Goal: Information Seeking & Learning: Check status

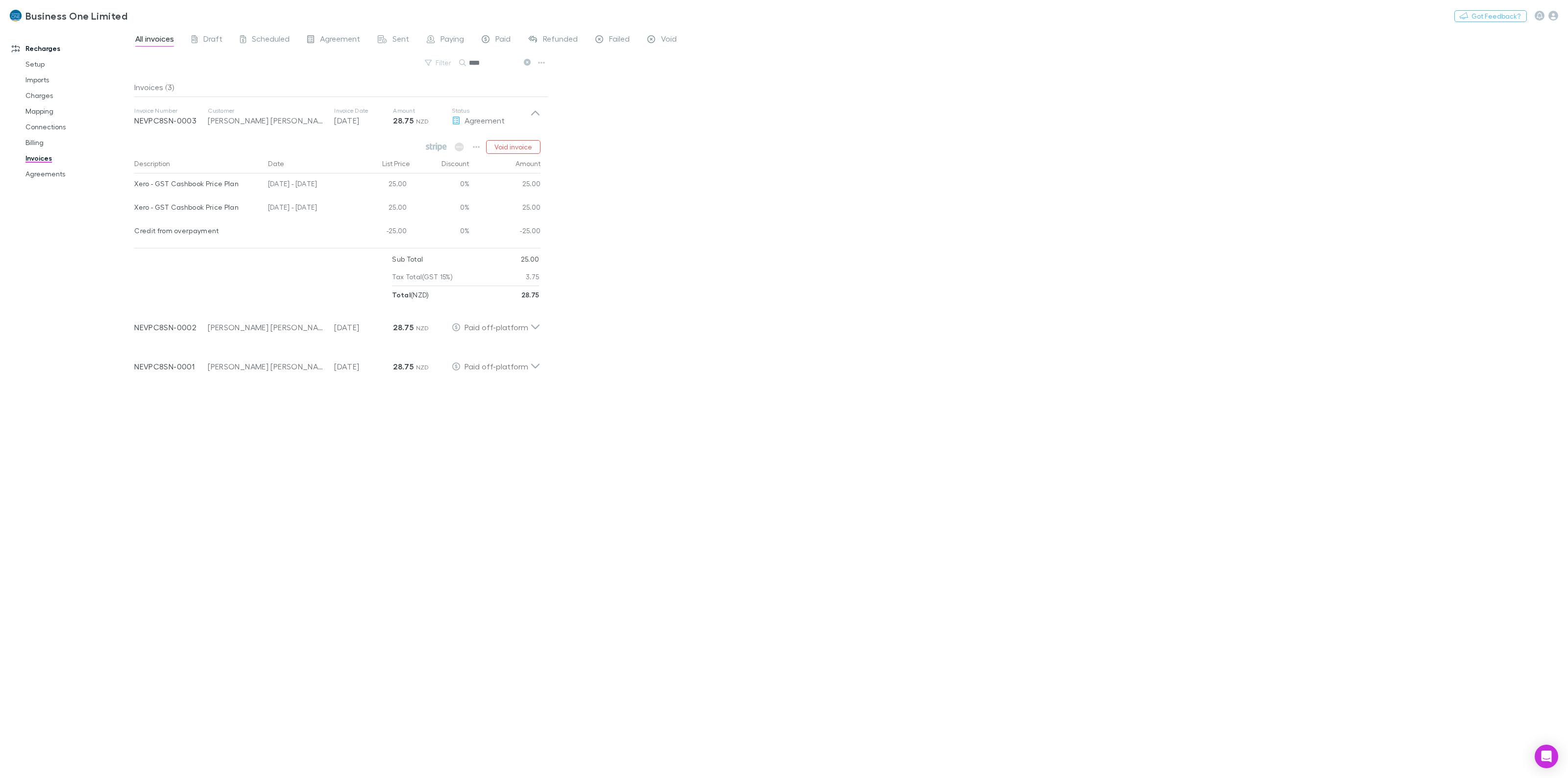
drag, startPoint x: 915, startPoint y: 295, endPoint x: 883, endPoint y: 253, distance: 52.8
click at [915, 295] on div "All invoices Draft Scheduled Agreement Sent Paying Paid Refunded Failed Void Fi…" at bounding box center [851, 402] width 1434 height 750
drag, startPoint x: 489, startPoint y: 60, endPoint x: 432, endPoint y: 60, distance: 57.0
click at [432, 60] on div "Filter Search ****" at bounding box center [341, 66] width 414 height 21
click at [789, 249] on div "All invoices Draft Scheduled Agreement Sent Paying Paid Refunded Failed Void Fi…" at bounding box center [851, 402] width 1434 height 750
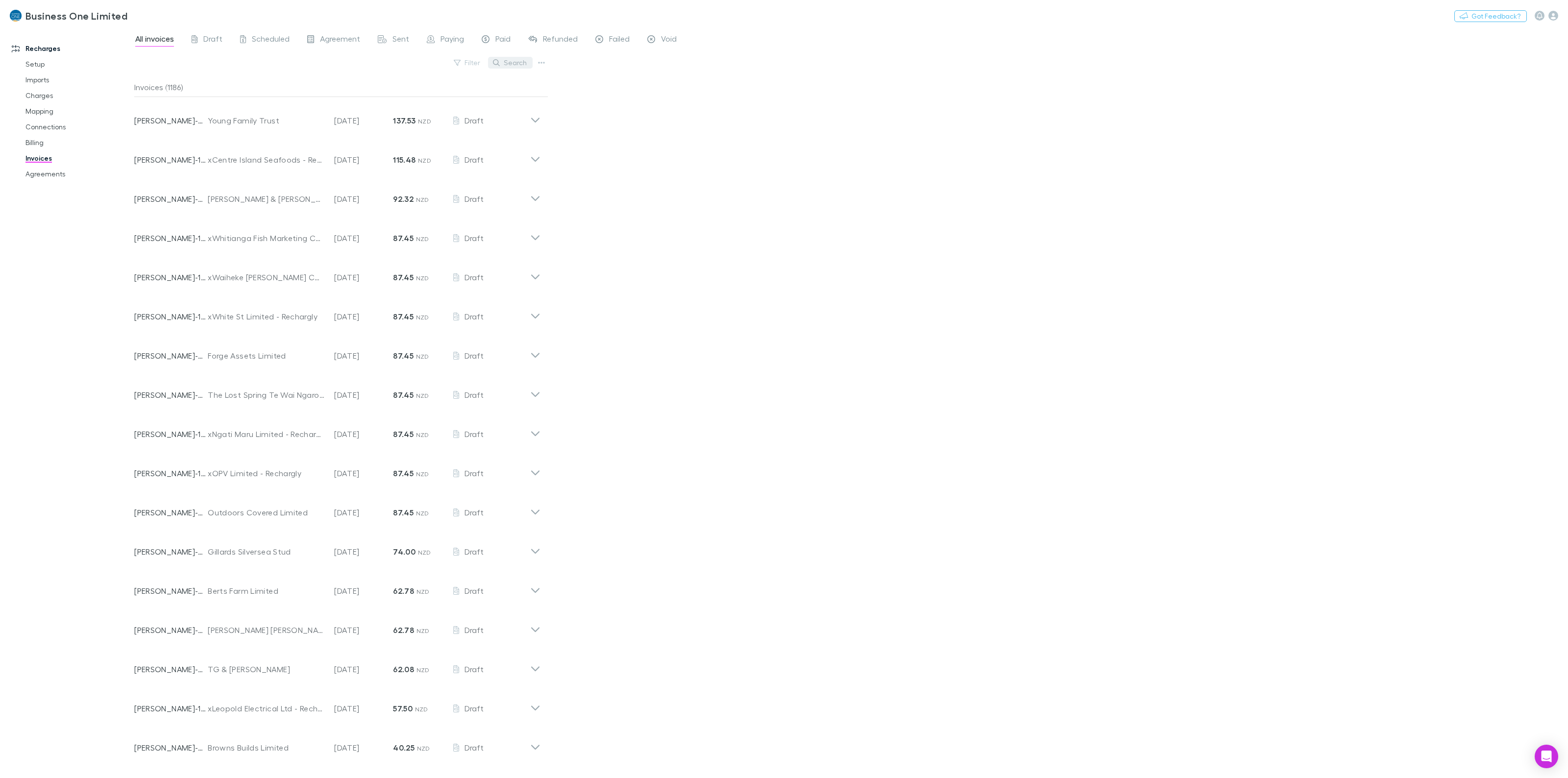
click at [518, 59] on button "Search" at bounding box center [510, 63] width 45 height 12
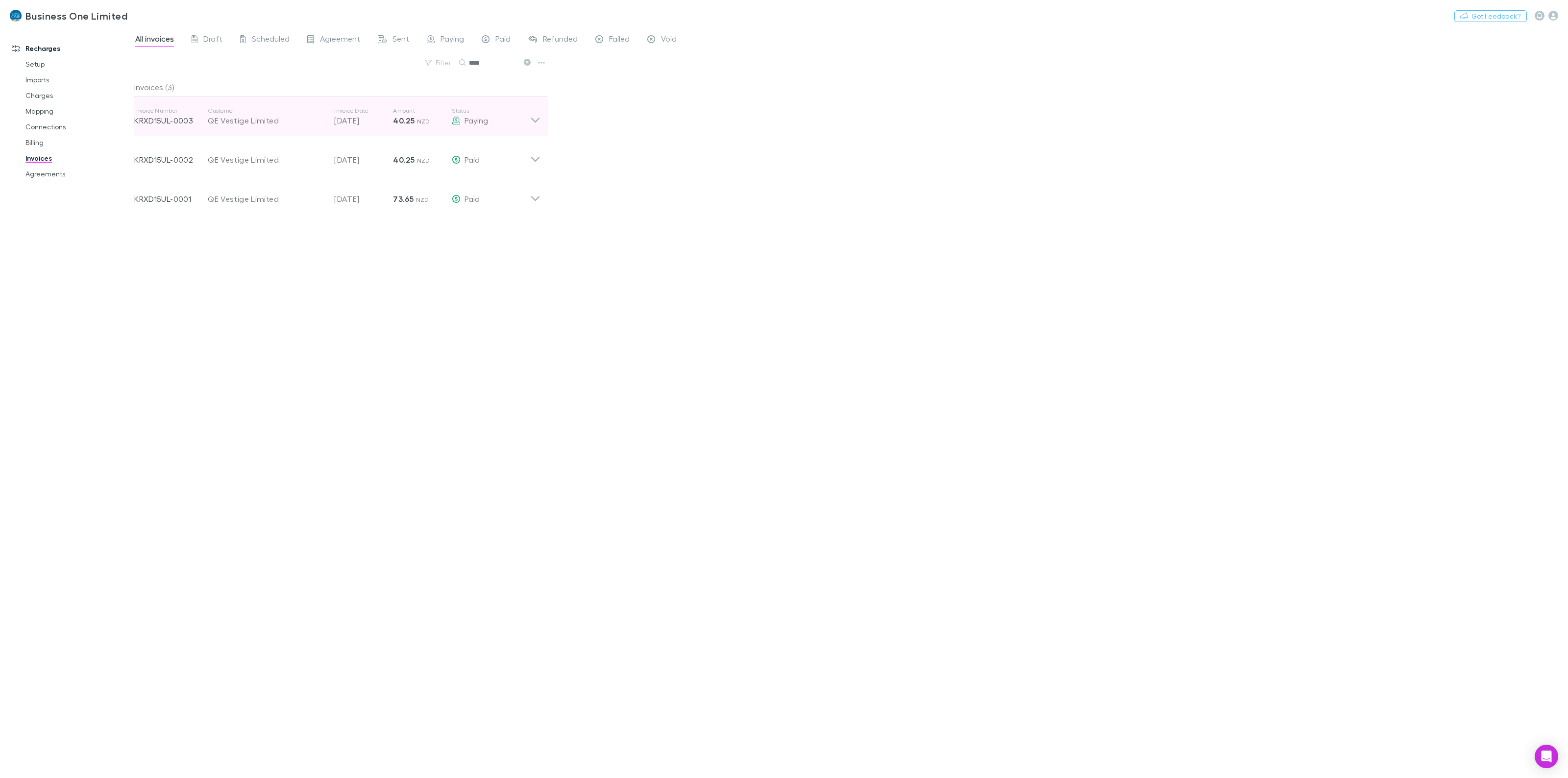
click at [542, 116] on div "Invoice Number KRXD15UL-0003 Customer QE Vestige Limited Invoice Date 20 Sep 20…" at bounding box center [337, 116] width 422 height 39
click at [539, 118] on icon at bounding box center [536, 116] width 10 height 20
click at [539, 118] on icon at bounding box center [535, 120] width 8 height 5
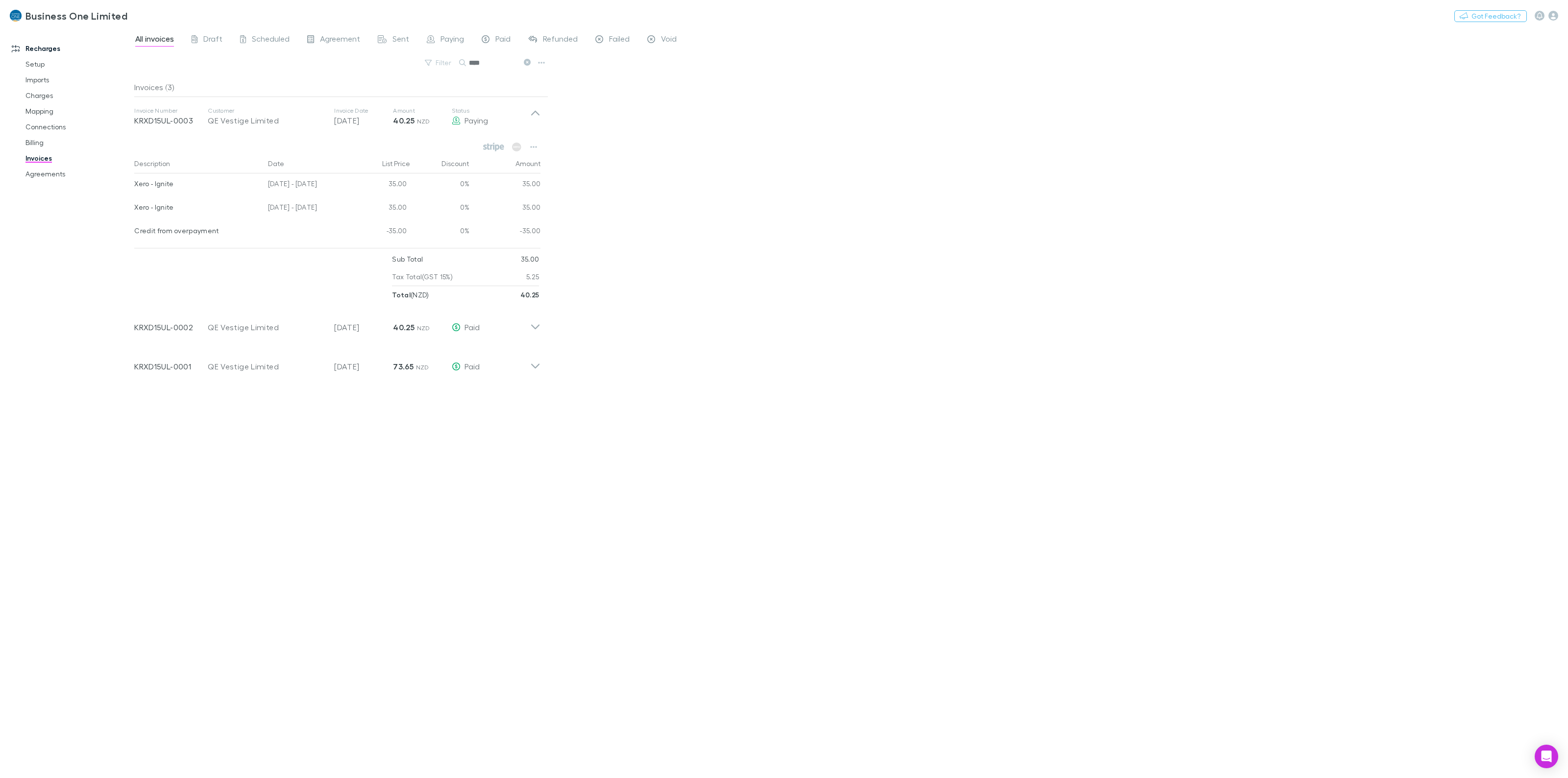
click at [341, 584] on div "Invoices (3) Invoice Number KRXD15UL-0003 Customer QE Vestige Limited Invoice D…" at bounding box center [341, 423] width 414 height 693
click at [535, 112] on icon at bounding box center [536, 116] width 10 height 20
click at [653, 125] on div "All invoices Draft Scheduled Agreement Sent Paying Paid Refunded Failed Void Fi…" at bounding box center [851, 402] width 1434 height 750
drag, startPoint x: 482, startPoint y: 60, endPoint x: 432, endPoint y: 64, distance: 50.2
click at [432, 64] on div "Filter Search ****" at bounding box center [341, 66] width 414 height 21
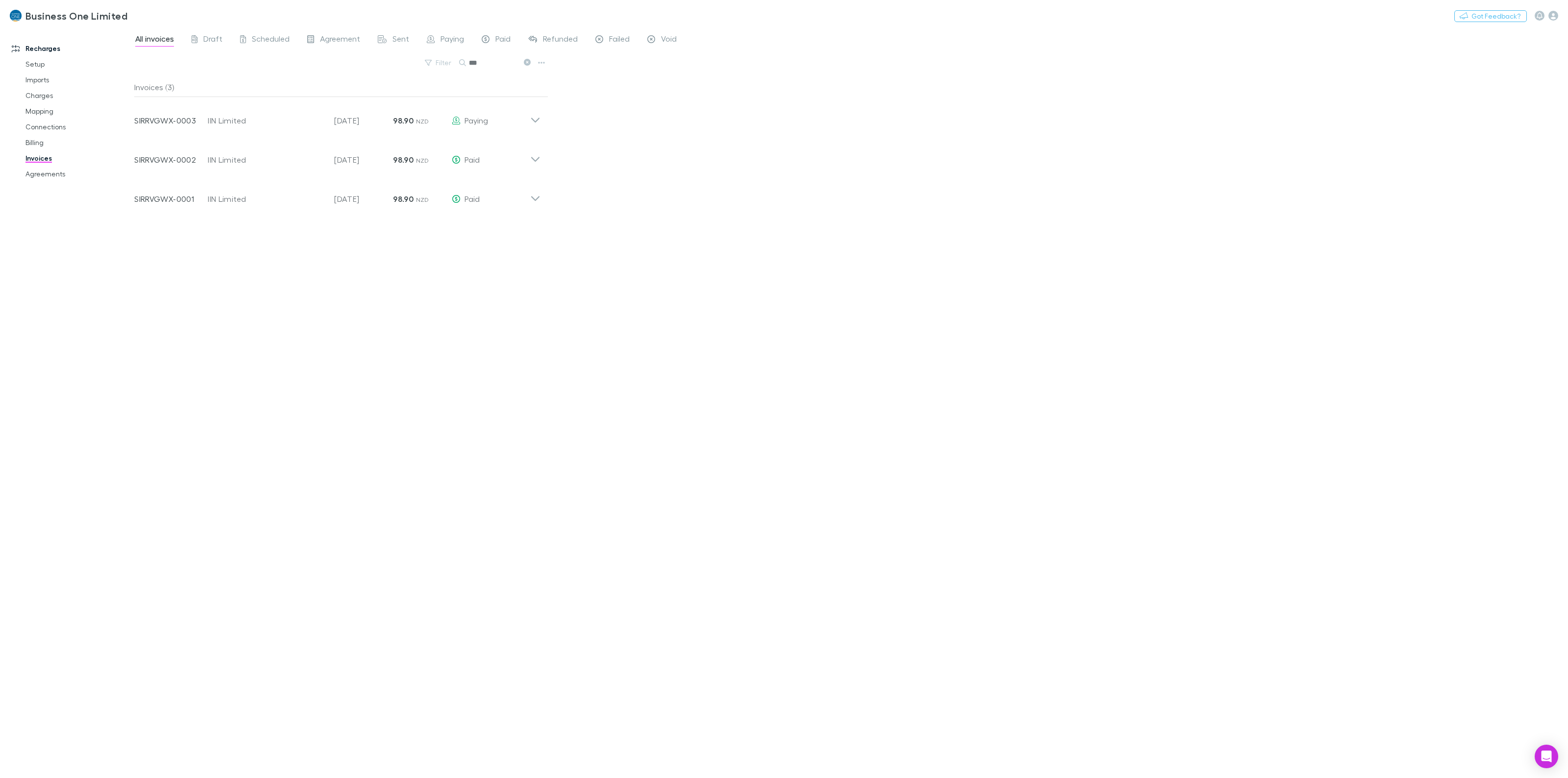
type input "***"
click at [326, 125] on div "Customer IIN Limited" at bounding box center [271, 116] width 126 height 20
click at [537, 149] on icon "button" at bounding box center [534, 147] width 7 height 8
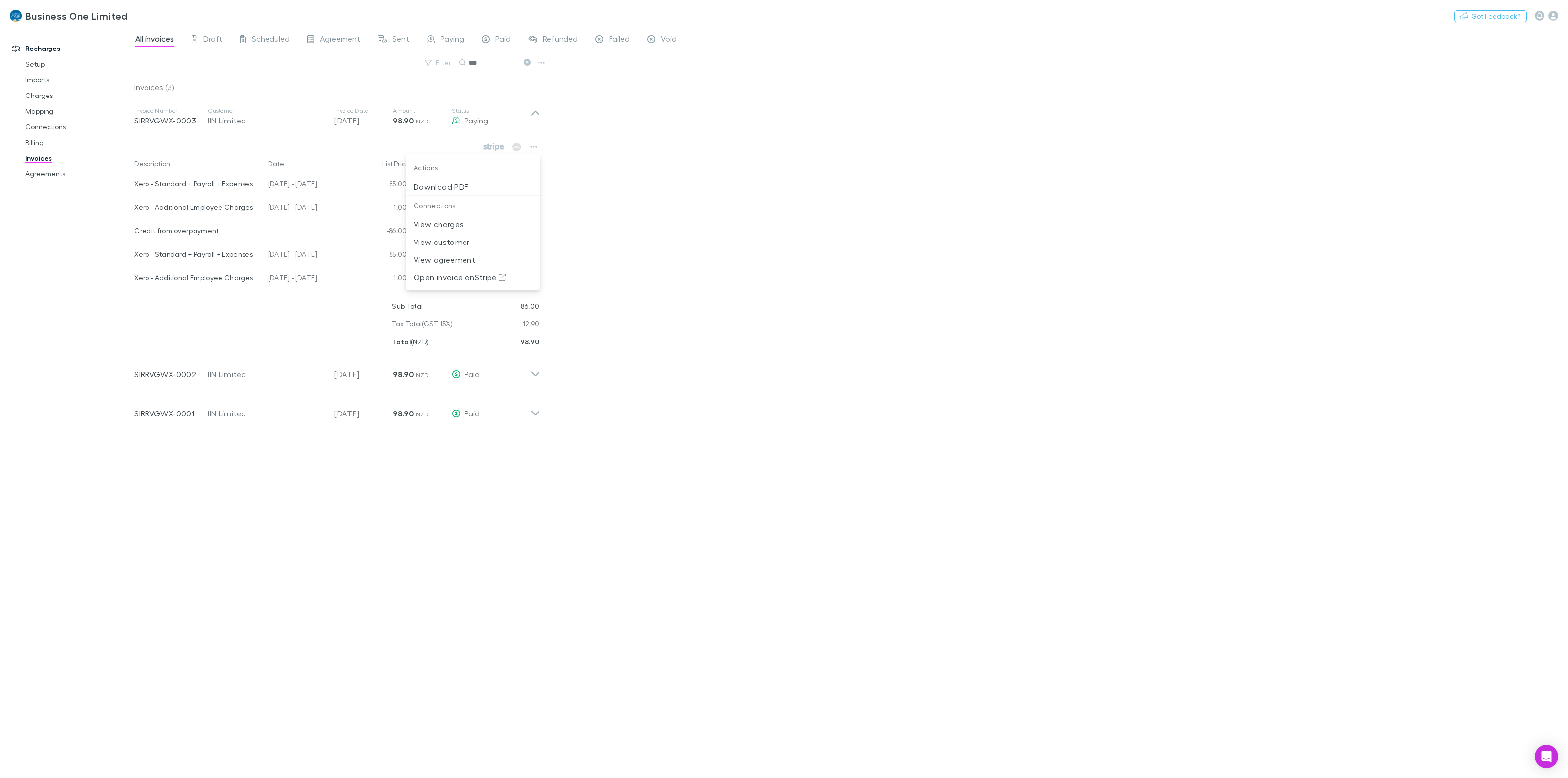
click at [756, 222] on div at bounding box center [784, 389] width 1568 height 778
click at [533, 153] on button "button" at bounding box center [534, 147] width 14 height 14
click at [12, 13] on div at bounding box center [784, 389] width 1568 height 778
drag, startPoint x: 46, startPoint y: 173, endPoint x: 48, endPoint y: 26, distance: 147.0
click at [46, 173] on link "Agreements" at bounding box center [78, 174] width 126 height 16
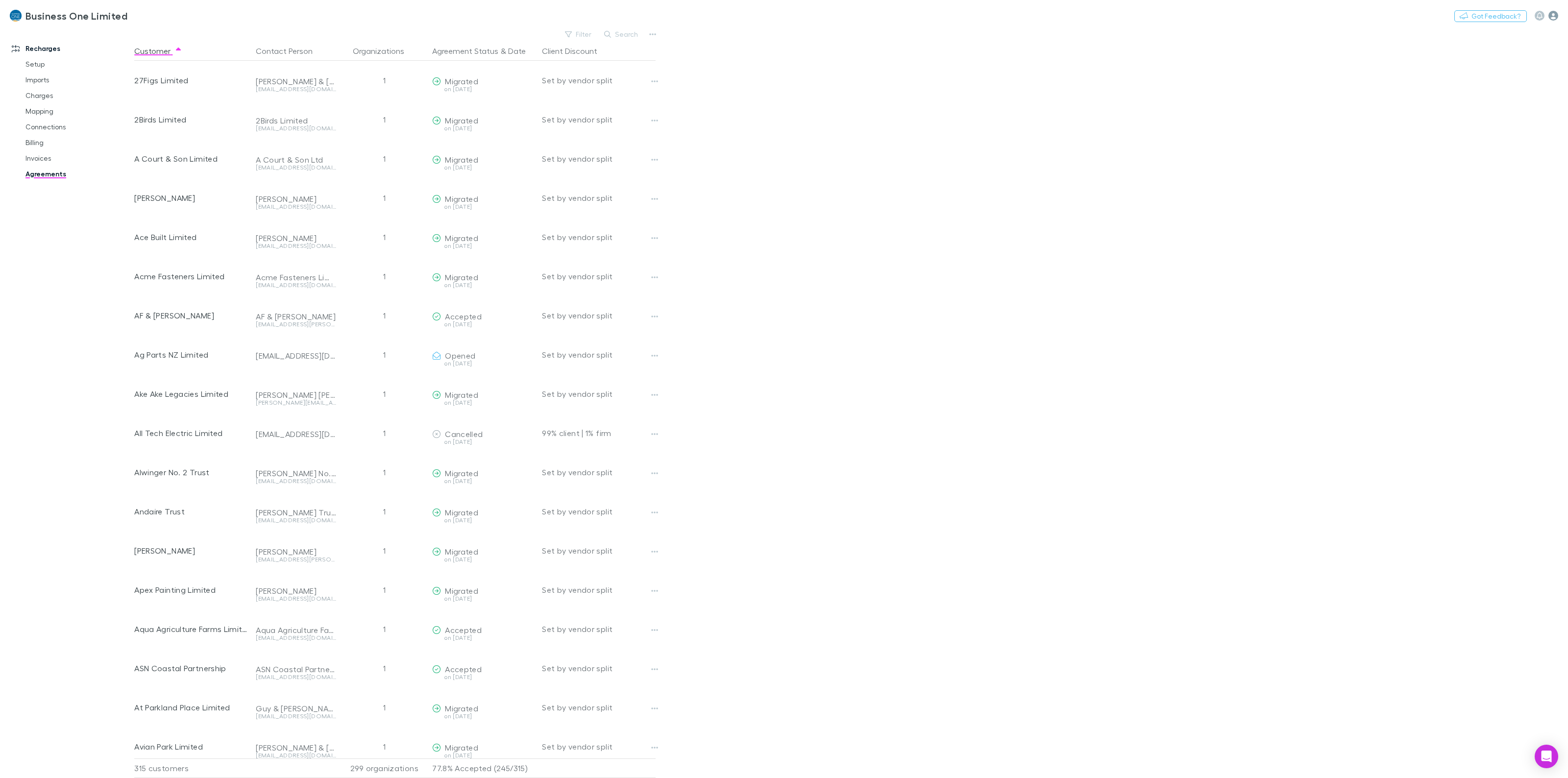
click at [1557, 11] on icon "button" at bounding box center [1553, 16] width 10 height 10
click at [1459, 213] on span "Integrations" at bounding box center [1491, 214] width 119 height 12
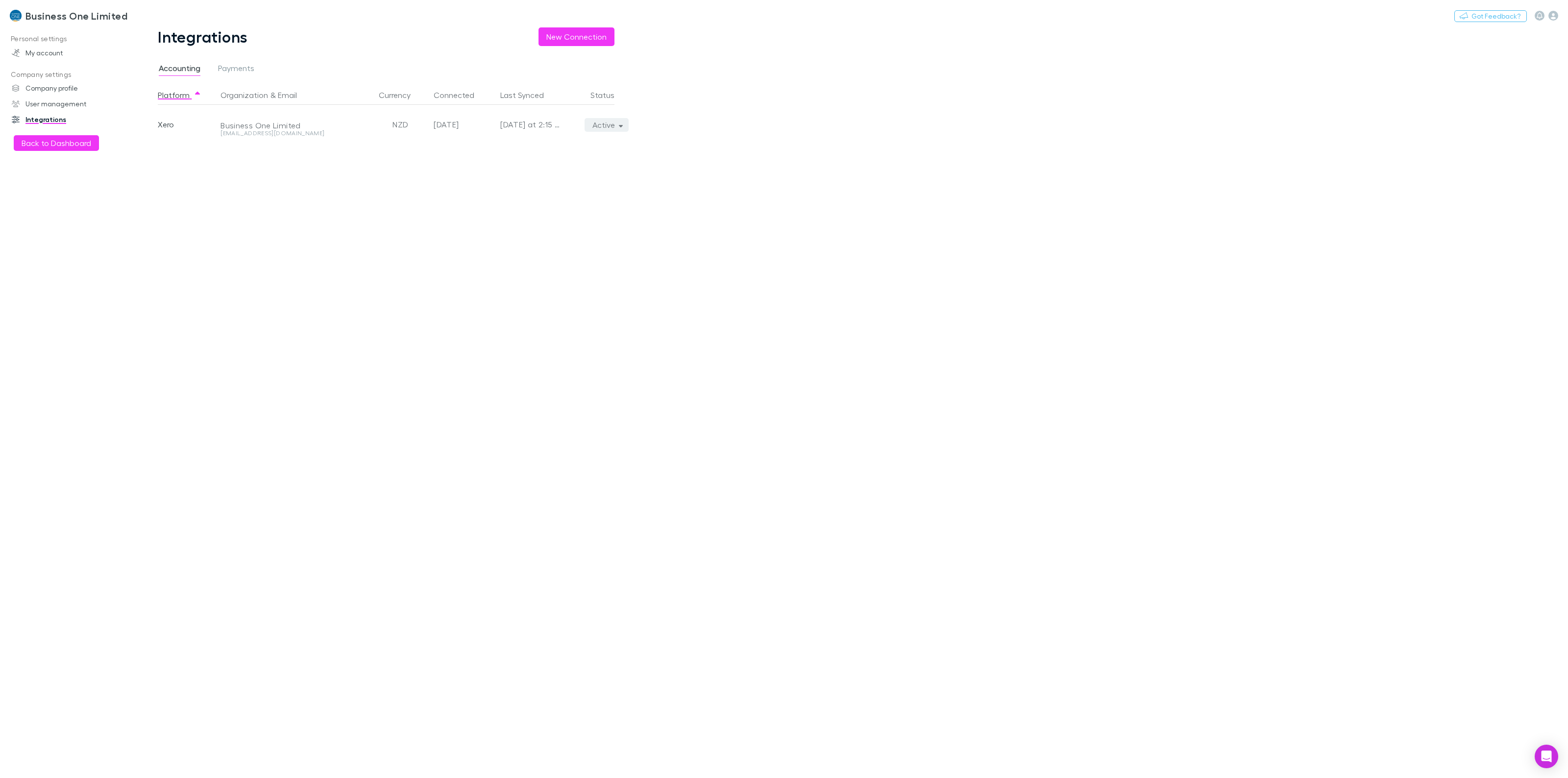
click at [619, 123] on icon "button" at bounding box center [621, 125] width 4 height 7
click at [577, 151] on p "We'll fetch all new contacts since last sync" at bounding box center [561, 159] width 119 height 18
drag, startPoint x: 346, startPoint y: 214, endPoint x: 207, endPoint y: 147, distance: 154.3
click at [346, 214] on div at bounding box center [784, 389] width 1568 height 778
click at [58, 142] on button "Back to Dashboard" at bounding box center [56, 143] width 85 height 16
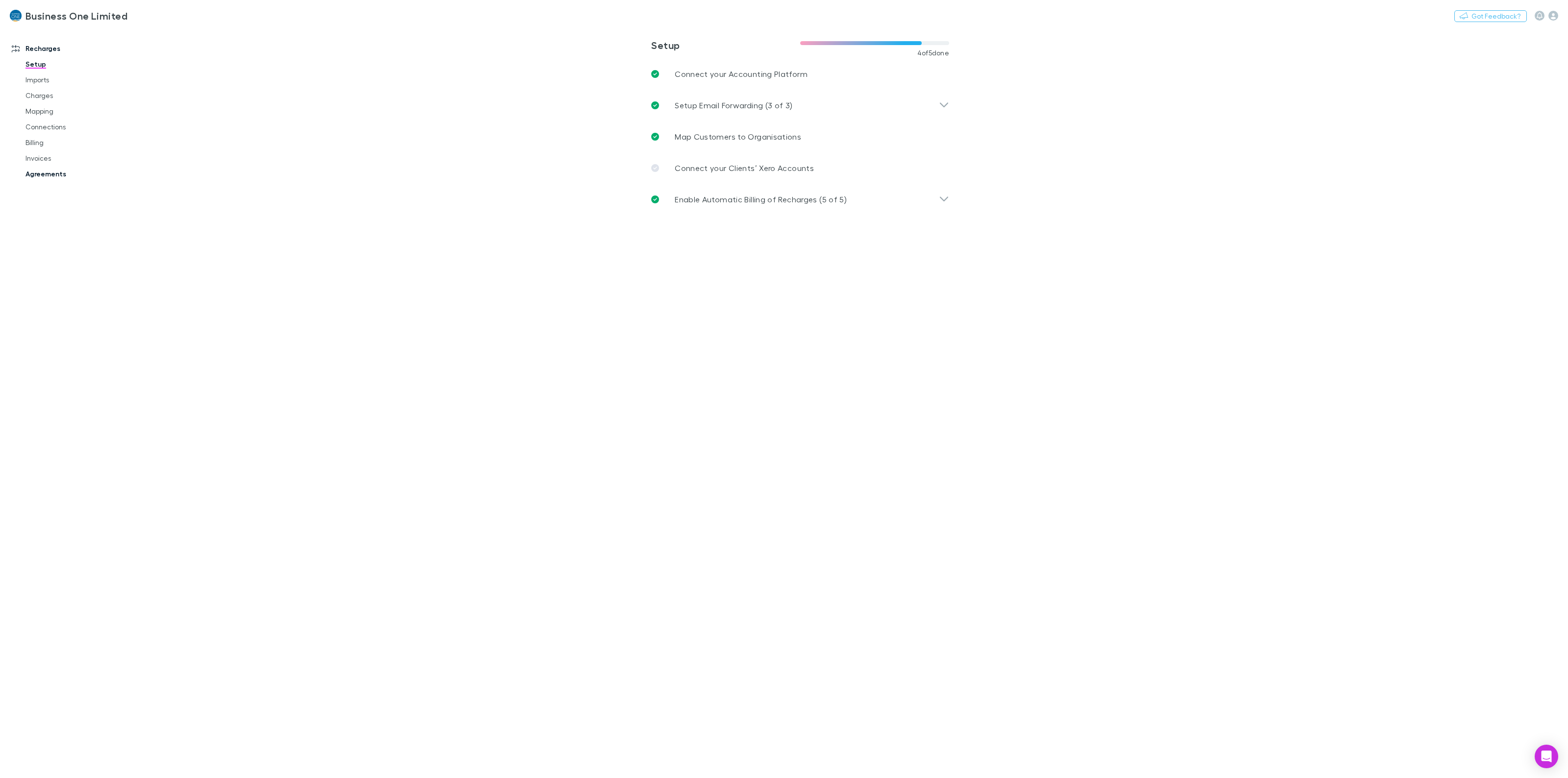
click at [42, 173] on link "Agreements" at bounding box center [78, 174] width 126 height 16
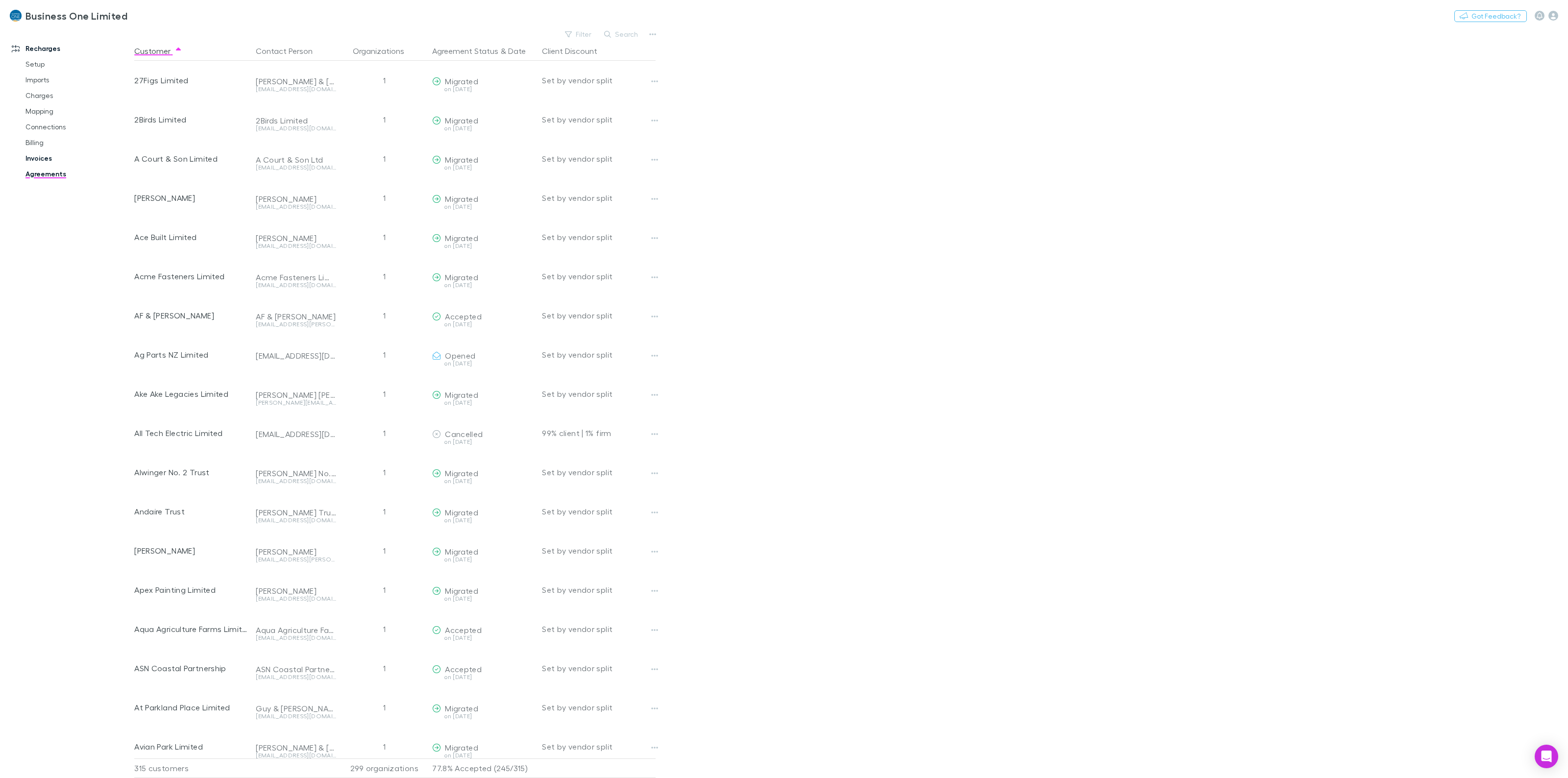
click at [42, 155] on link "Invoices" at bounding box center [78, 158] width 126 height 16
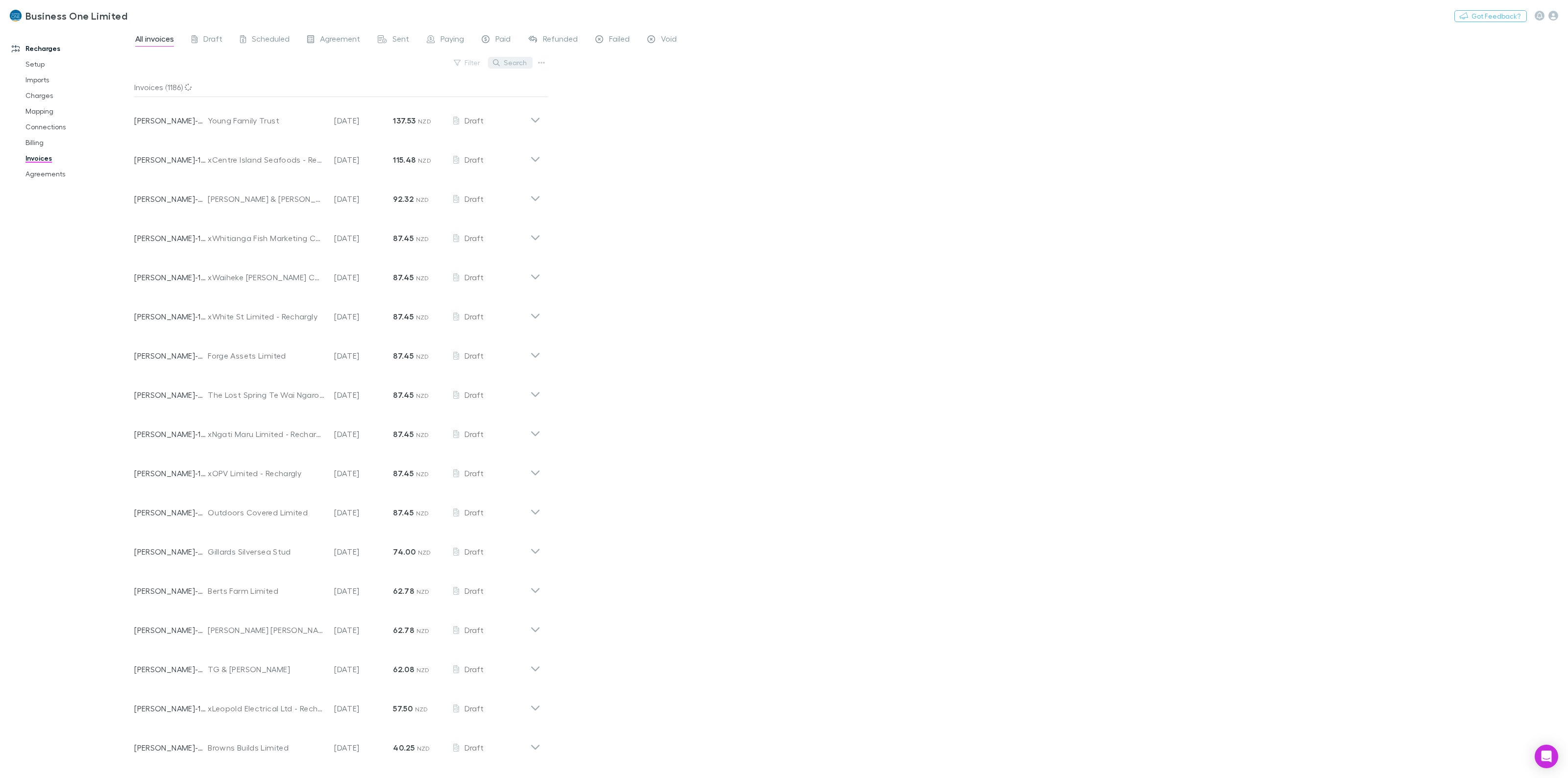
click at [508, 64] on button "Search" at bounding box center [510, 63] width 45 height 12
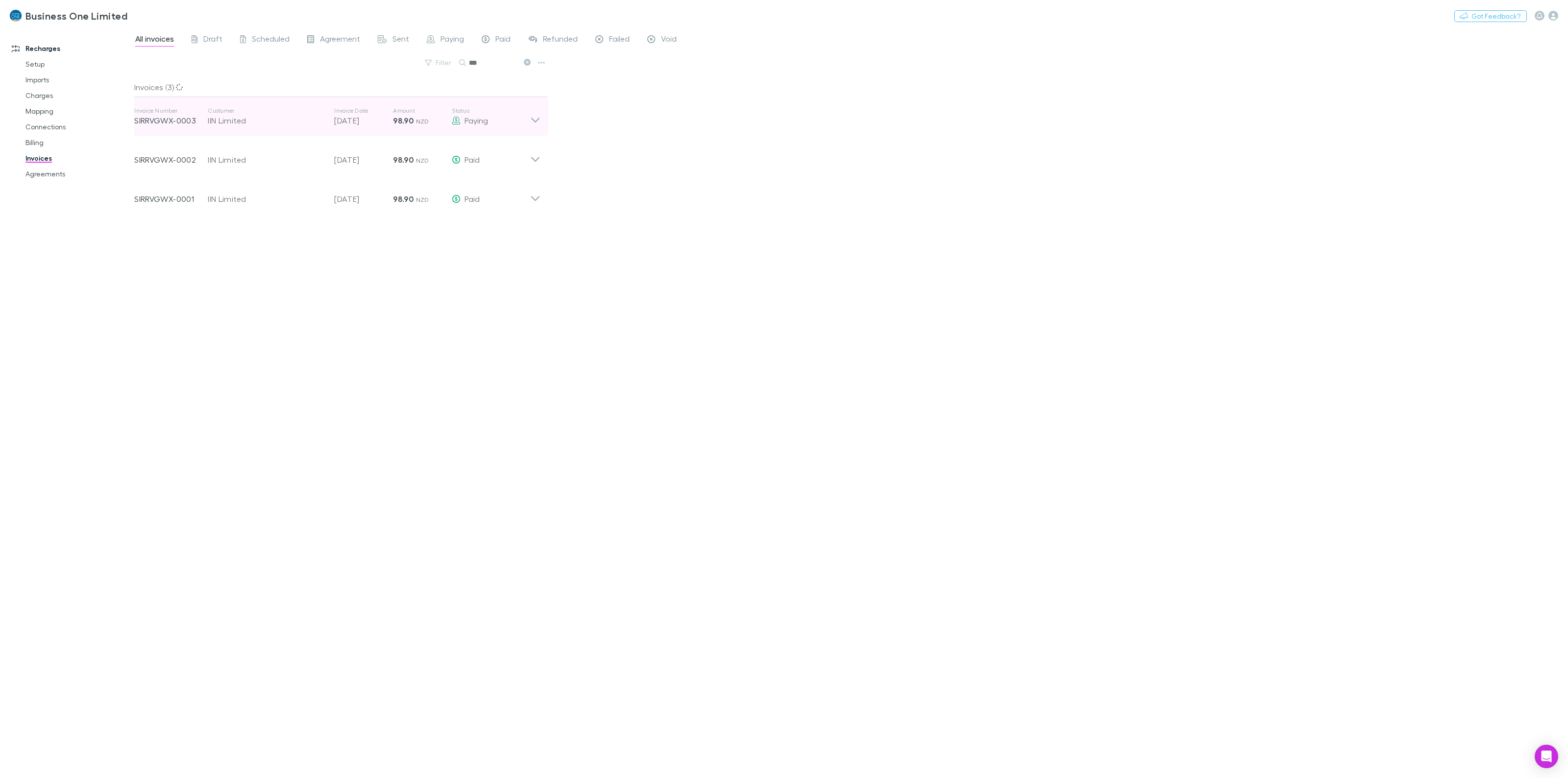
type input "***"
click at [542, 112] on div "Invoice Number SIRRVGWX-0003 Customer IIN Limited Invoice Date 20 Sep 2025 Amou…" at bounding box center [337, 116] width 422 height 39
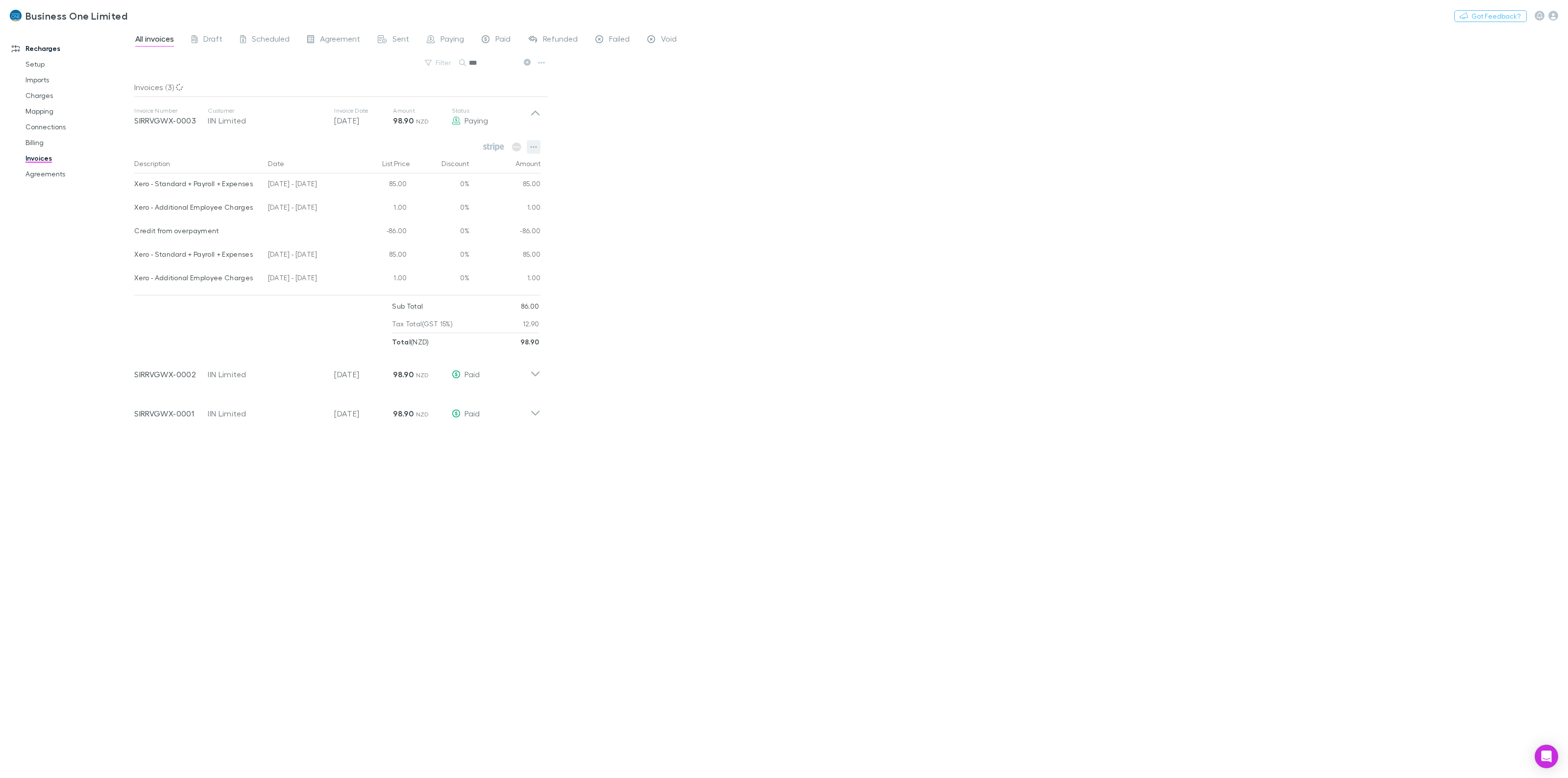
click at [537, 145] on button "button" at bounding box center [534, 147] width 14 height 14
drag, startPoint x: 130, startPoint y: 574, endPoint x: 128, endPoint y: 556, distance: 18.1
click at [130, 574] on div at bounding box center [784, 389] width 1568 height 778
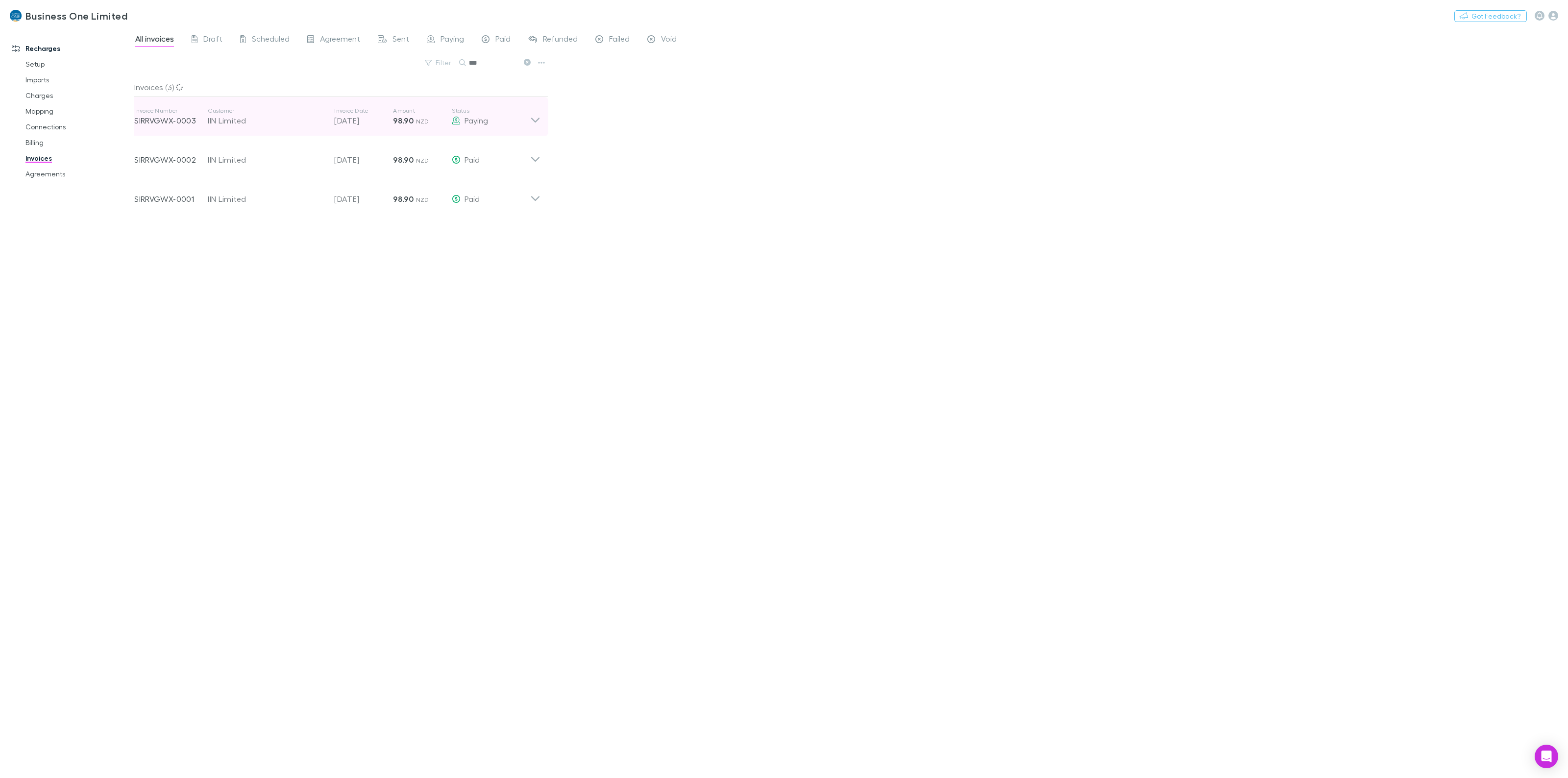
click at [539, 118] on icon at bounding box center [536, 116] width 10 height 20
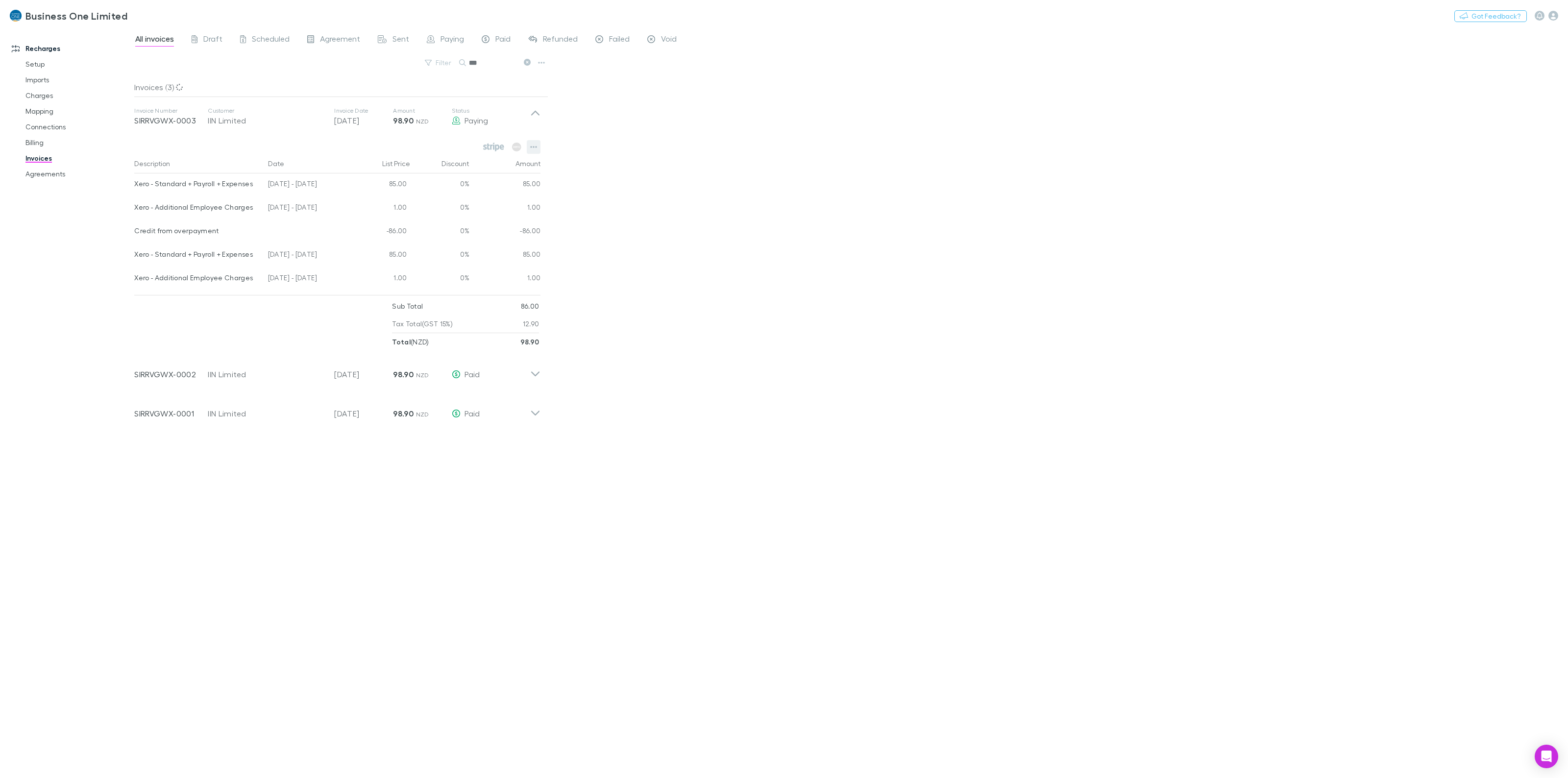
click at [532, 143] on icon "button" at bounding box center [534, 147] width 7 height 8
click at [513, 147] on div at bounding box center [784, 389] width 1568 height 778
click at [674, 206] on div "Actions Download PDF Connections View charges View customer View agreement Open…" at bounding box center [784, 389] width 1568 height 778
click at [532, 366] on icon at bounding box center [536, 370] width 10 height 20
click at [474, 401] on button "button" at bounding box center [468, 401] width 14 height 14
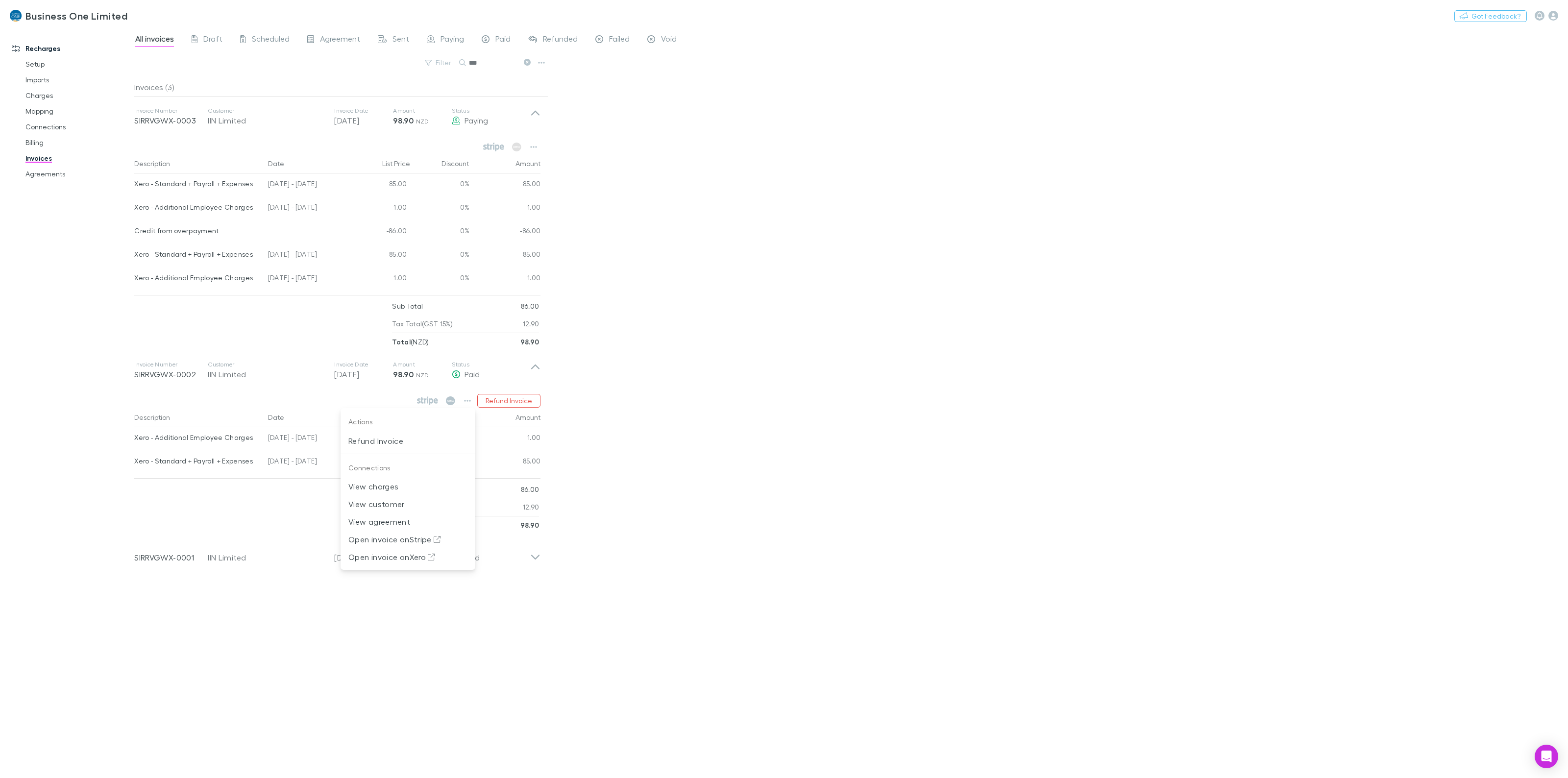
click at [535, 148] on div at bounding box center [784, 389] width 1568 height 778
click at [535, 145] on icon "button" at bounding box center [534, 147] width 7 height 8
click at [657, 171] on div at bounding box center [784, 389] width 1568 height 778
drag, startPoint x: 196, startPoint y: 119, endPoint x: 126, endPoint y: 123, distance: 70.1
click at [126, 123] on div "Recharges Setup Imports Charges Mapping Connections Billing Invoices Agreements…" at bounding box center [784, 402] width 1568 height 750
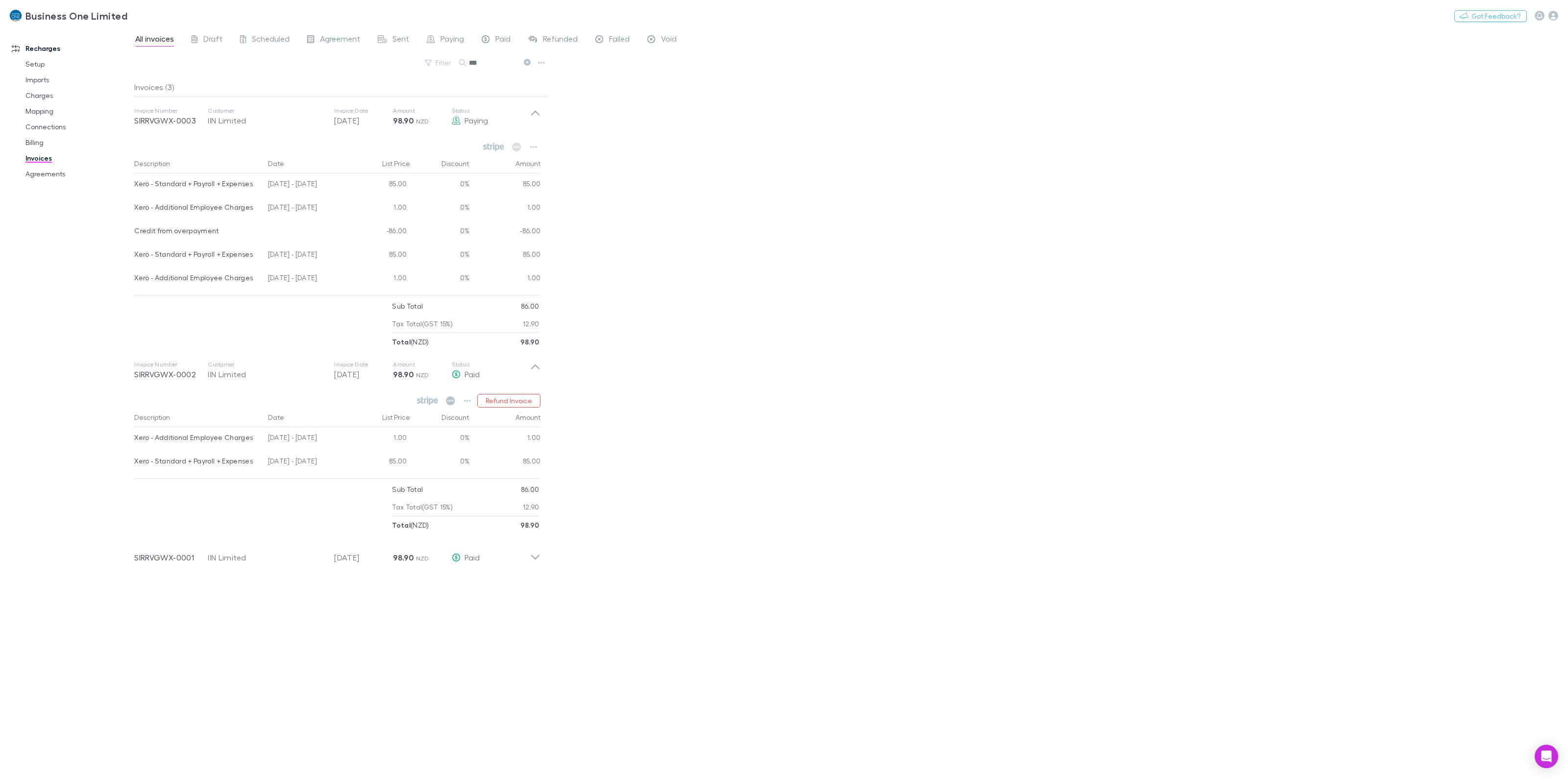
click at [732, 264] on div "All invoices Draft Scheduled Agreement Sent Paying Paid Refunded Failed Void Fi…" at bounding box center [851, 402] width 1434 height 750
drag, startPoint x: 332, startPoint y: 280, endPoint x: 135, endPoint y: 277, distance: 197.0
click at [135, 277] on div "Xero - Additional Employee Charges 04 Jul - 03 Aug 2025 1.00 0% 1.00" at bounding box center [337, 279] width 407 height 23
click at [245, 307] on div at bounding box center [263, 324] width 258 height 53
drag, startPoint x: 243, startPoint y: 216, endPoint x: 136, endPoint y: 212, distance: 107.1
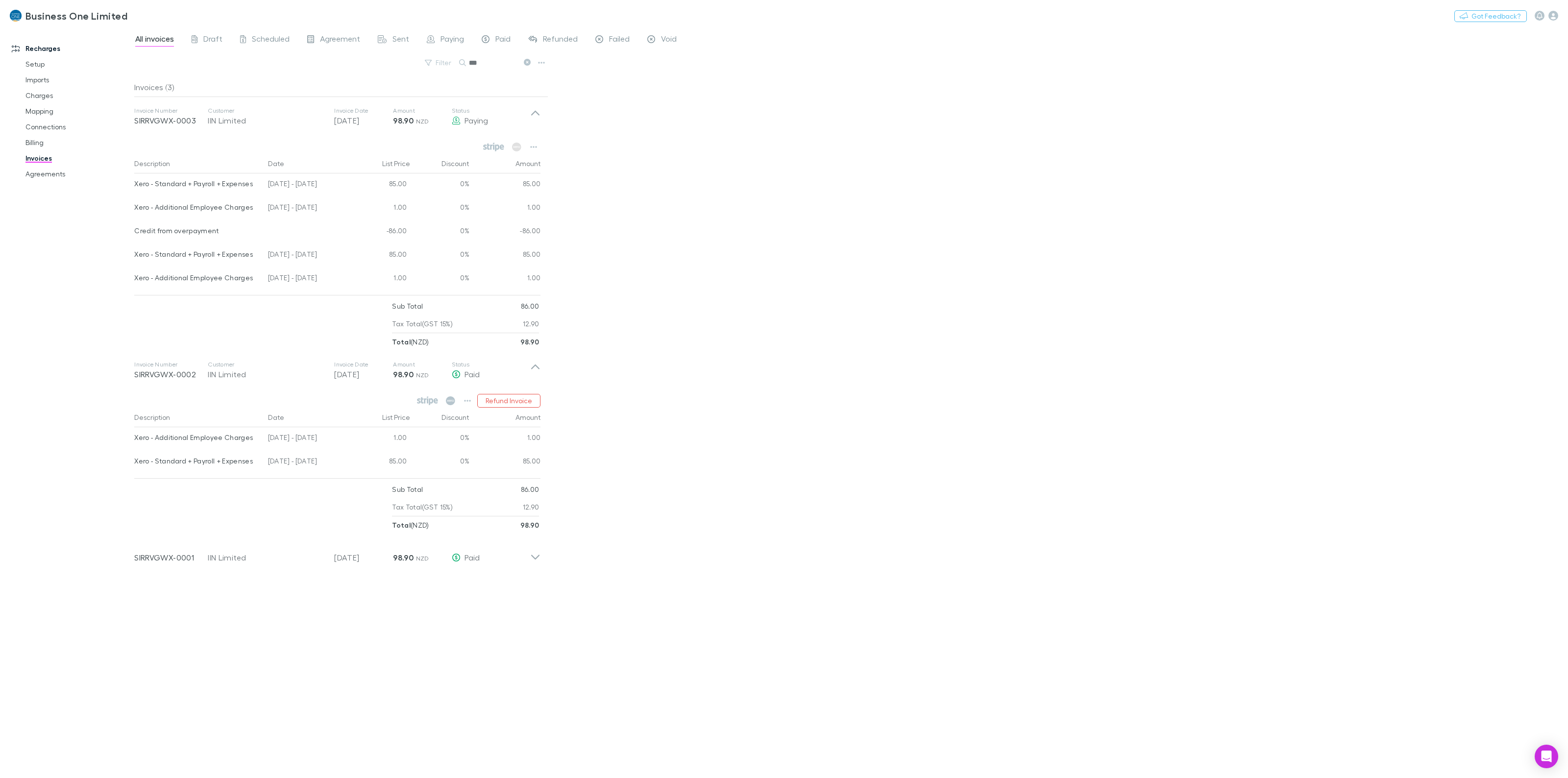
click at [136, 212] on div "Xero - Additional Employee Charges 04 Aug - 03 Sep 2025 1.00 0% 1.00" at bounding box center [337, 209] width 407 height 23
click at [218, 212] on div "Xero - Additional Employee Charges" at bounding box center [197, 207] width 126 height 21
drag, startPoint x: 250, startPoint y: 208, endPoint x: 133, endPoint y: 213, distance: 117.1
click at [133, 213] on div "Recharges Setup Imports Charges Mapping Connections Billing Invoices Agreements…" at bounding box center [784, 402] width 1568 height 750
click at [135, 182] on div "Xero - Standard + Payroll + Expenses" at bounding box center [197, 183] width 126 height 21
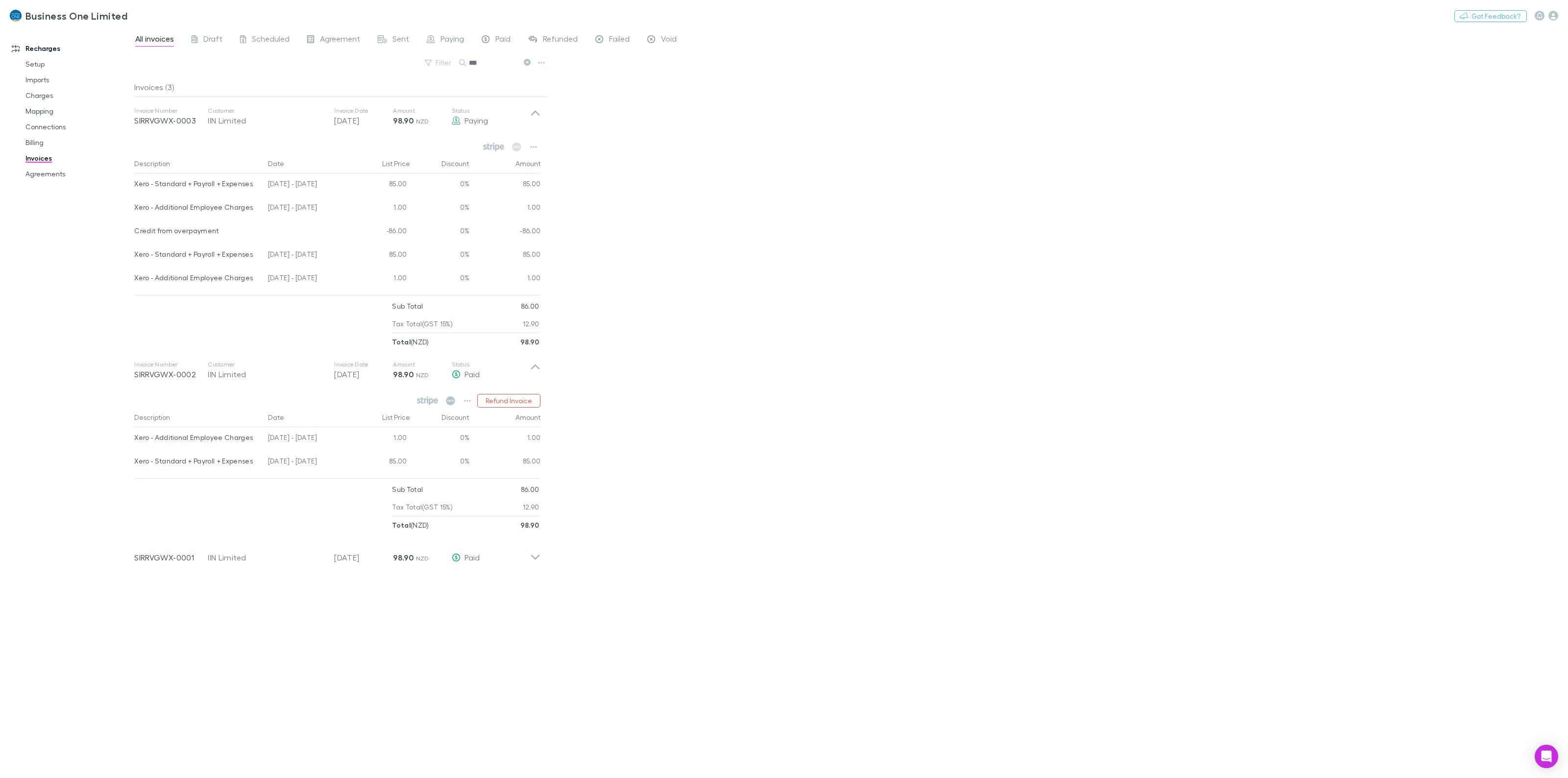
drag, startPoint x: 134, startPoint y: 185, endPoint x: 348, endPoint y: 187, distance: 214.0
click at [348, 187] on div "Xero - Standard + Payroll + Expenses 04 Aug - 03 Sep 2025 85.00 0% 85.00" at bounding box center [337, 185] width 407 height 23
copy div "Xero - Standard + Payroll + Expenses 04 Aug - 03 Sep 2025"
drag, startPoint x: 343, startPoint y: 209, endPoint x: 134, endPoint y: 207, distance: 209.0
click at [134, 207] on div "Xero - Additional Employee Charges 04 Aug - 03 Sep 2025 1.00 0% 1.00" at bounding box center [337, 209] width 407 height 23
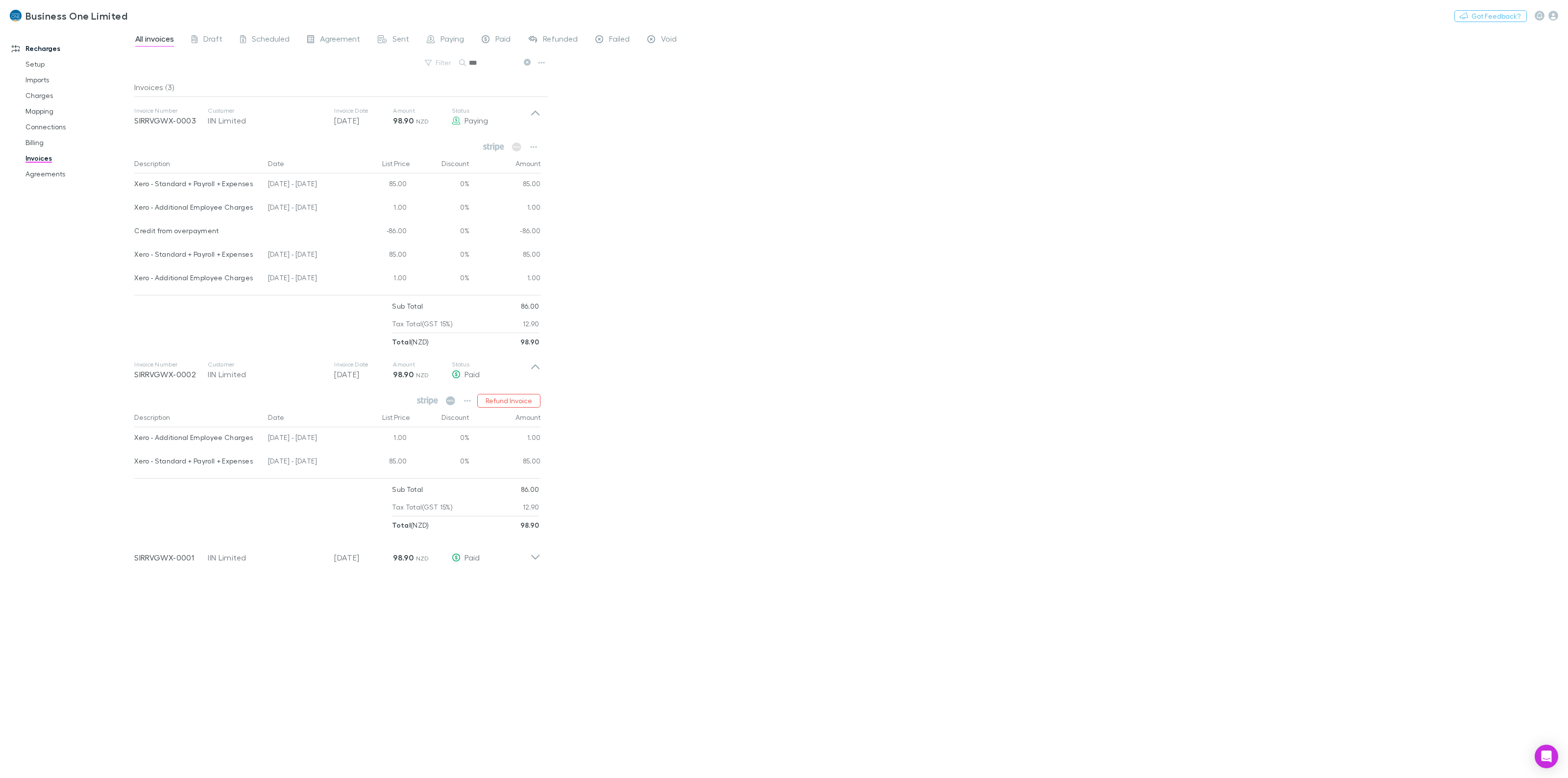
copy div "Xero - Additional Employee Charges 04 Aug - 03 Sep 2025"
drag, startPoint x: 154, startPoint y: 120, endPoint x: 140, endPoint y: 124, distance: 14.6
click at [138, 124] on p "SIRRVGWX-0003" at bounding box center [171, 120] width 73 height 12
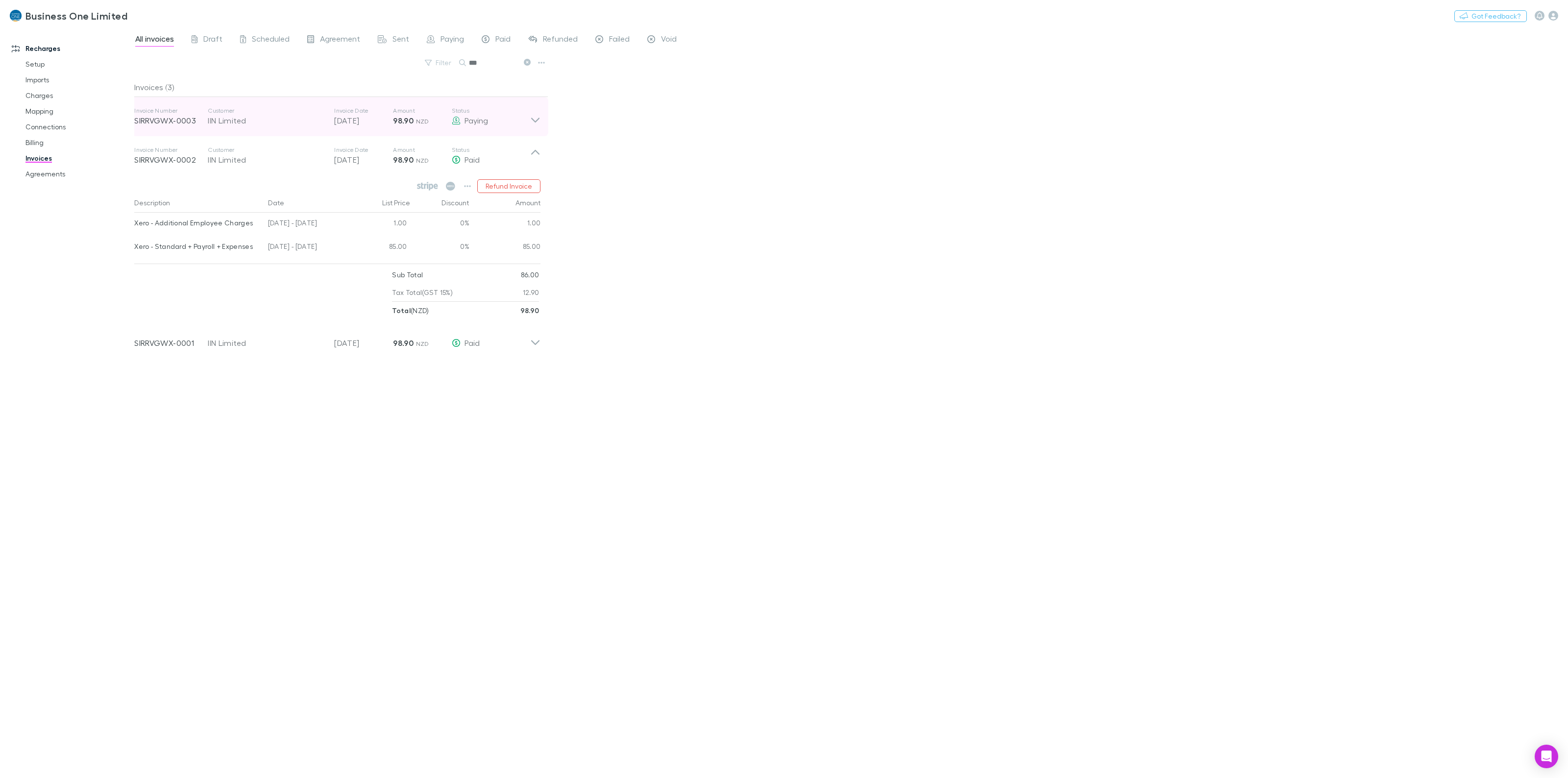
click at [145, 123] on p "SIRRVGWX-0003" at bounding box center [171, 120] width 73 height 12
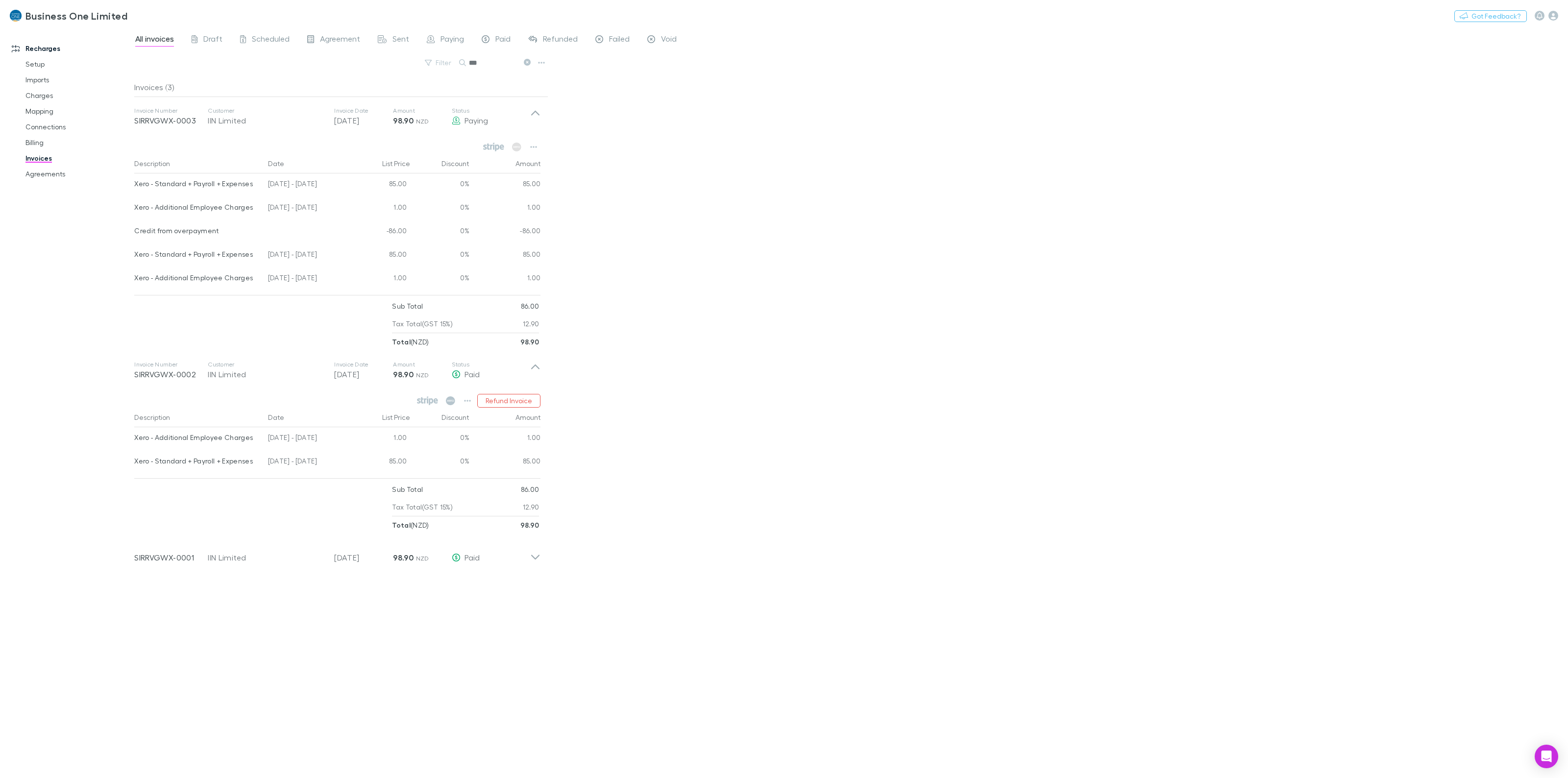
click at [657, 282] on div "All invoices Draft Scheduled Agreement Sent Paying Paid Refunded Failed Void Fi…" at bounding box center [851, 402] width 1434 height 750
click at [904, 202] on div "All invoices Draft Scheduled Agreement Sent Paying Paid Refunded Failed Void Fi…" at bounding box center [851, 402] width 1434 height 750
click at [535, 111] on icon at bounding box center [536, 116] width 10 height 20
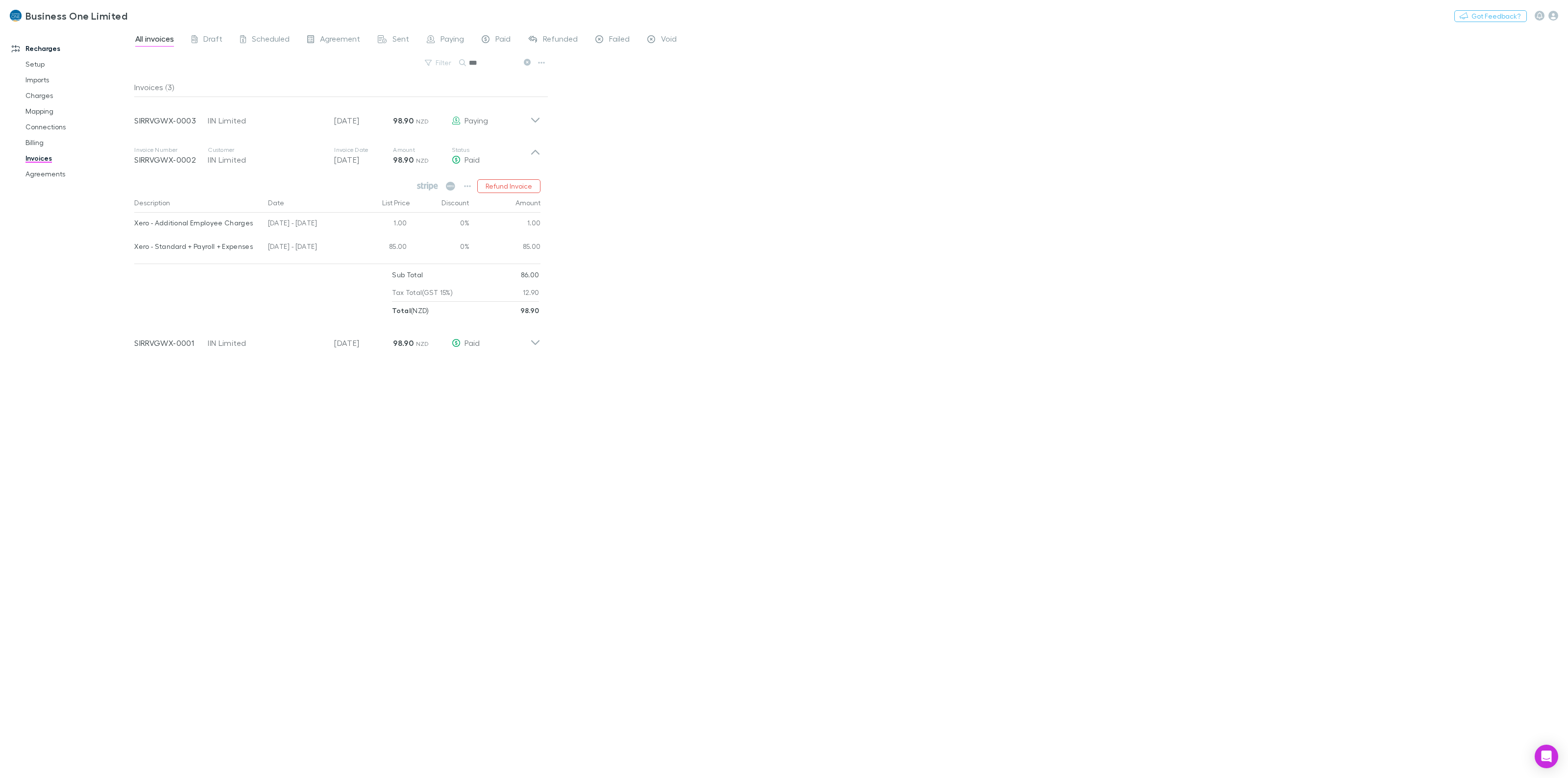
click at [861, 188] on div "All invoices Draft Scheduled Agreement Sent Paying Paid Refunded Failed Void Fi…" at bounding box center [851, 402] width 1434 height 750
click at [533, 150] on icon at bounding box center [536, 155] width 10 height 20
drag, startPoint x: 1079, startPoint y: 273, endPoint x: 1086, endPoint y: 271, distance: 7.3
click at [1078, 273] on div "All invoices Draft Scheduled Agreement Sent Paying Paid Refunded Failed Void Fi…" at bounding box center [851, 402] width 1434 height 750
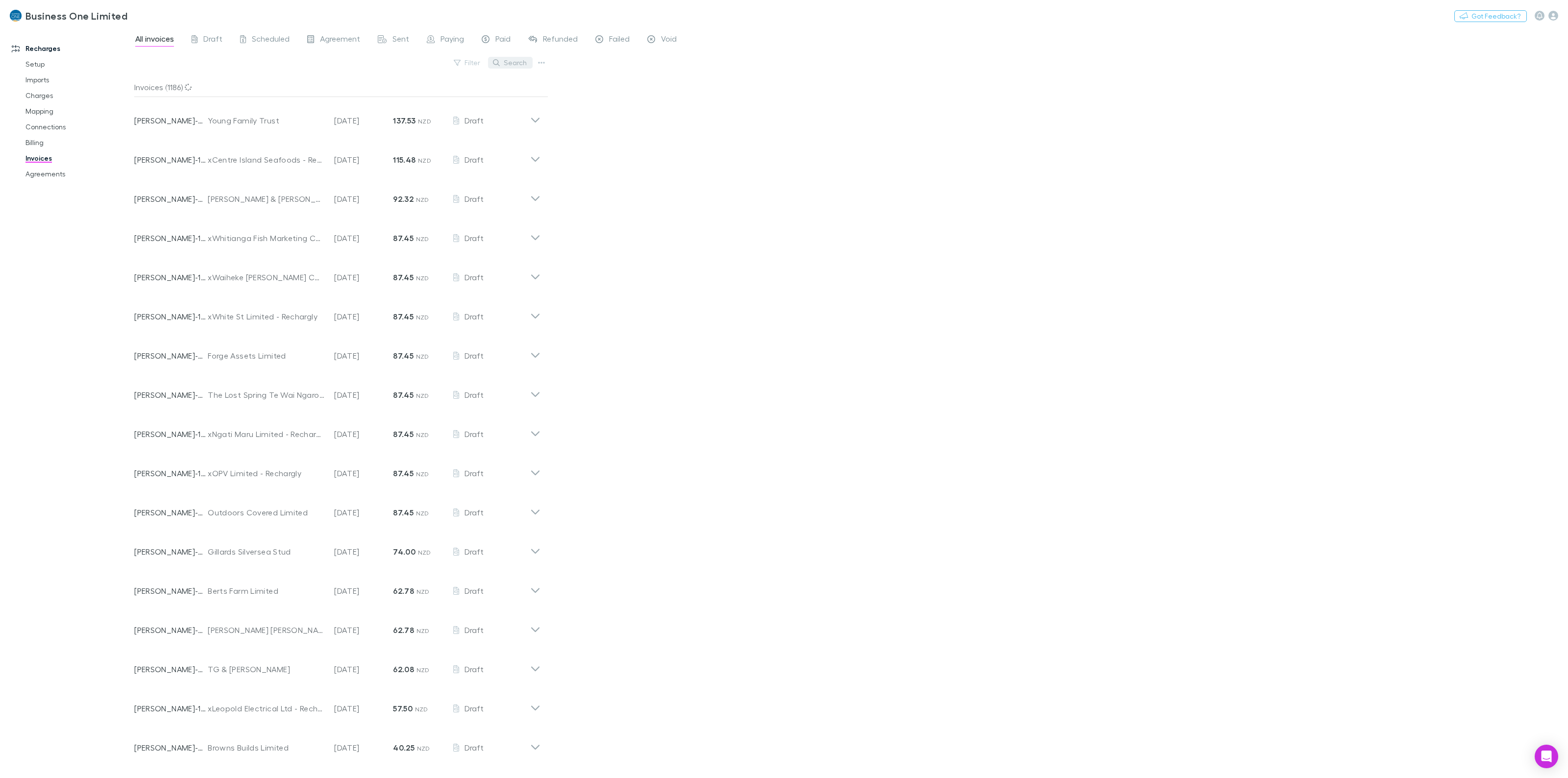
click at [508, 67] on button "Search" at bounding box center [510, 63] width 45 height 12
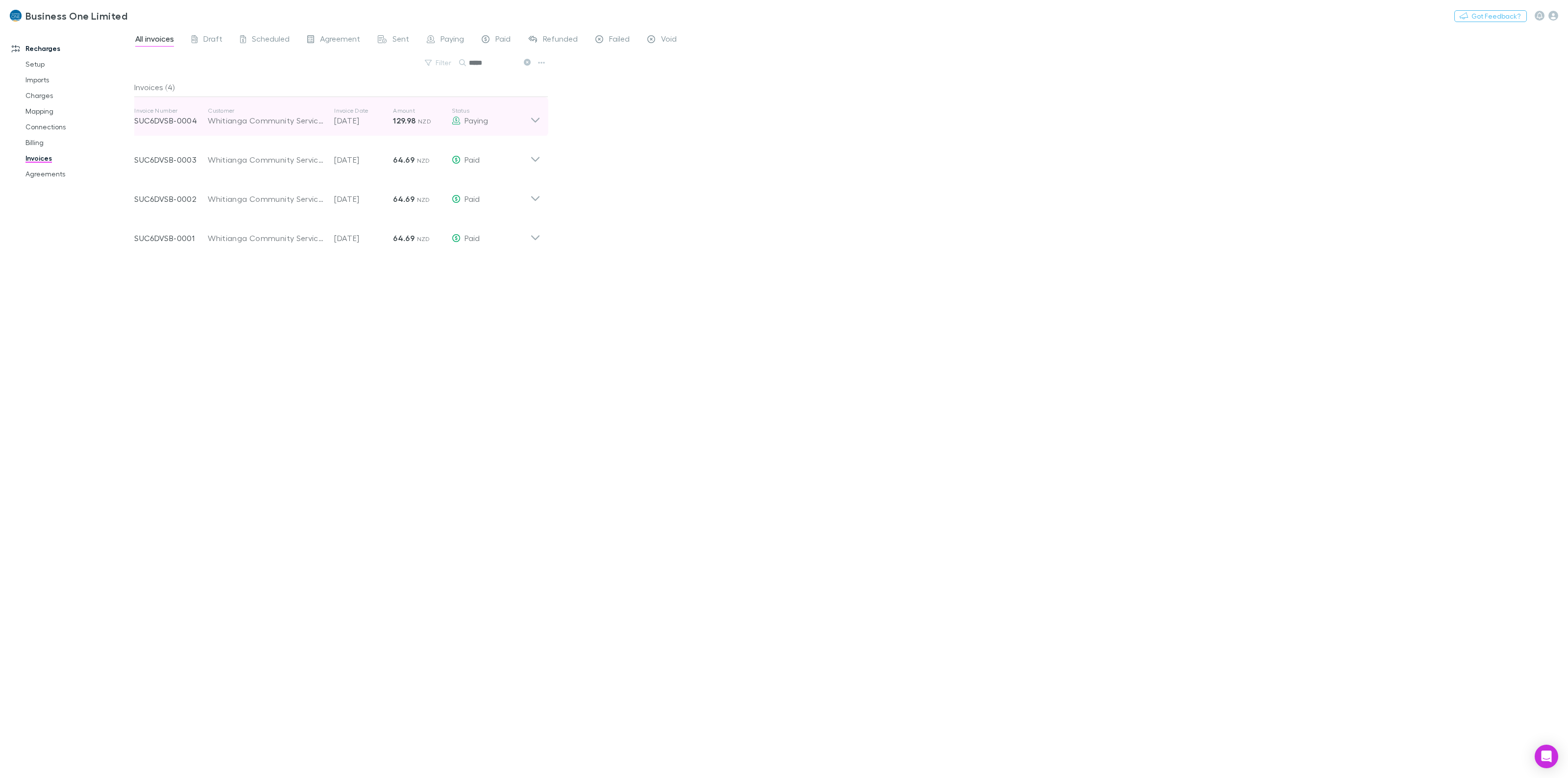
type input "*****"
click at [532, 123] on icon at bounding box center [536, 116] width 10 height 20
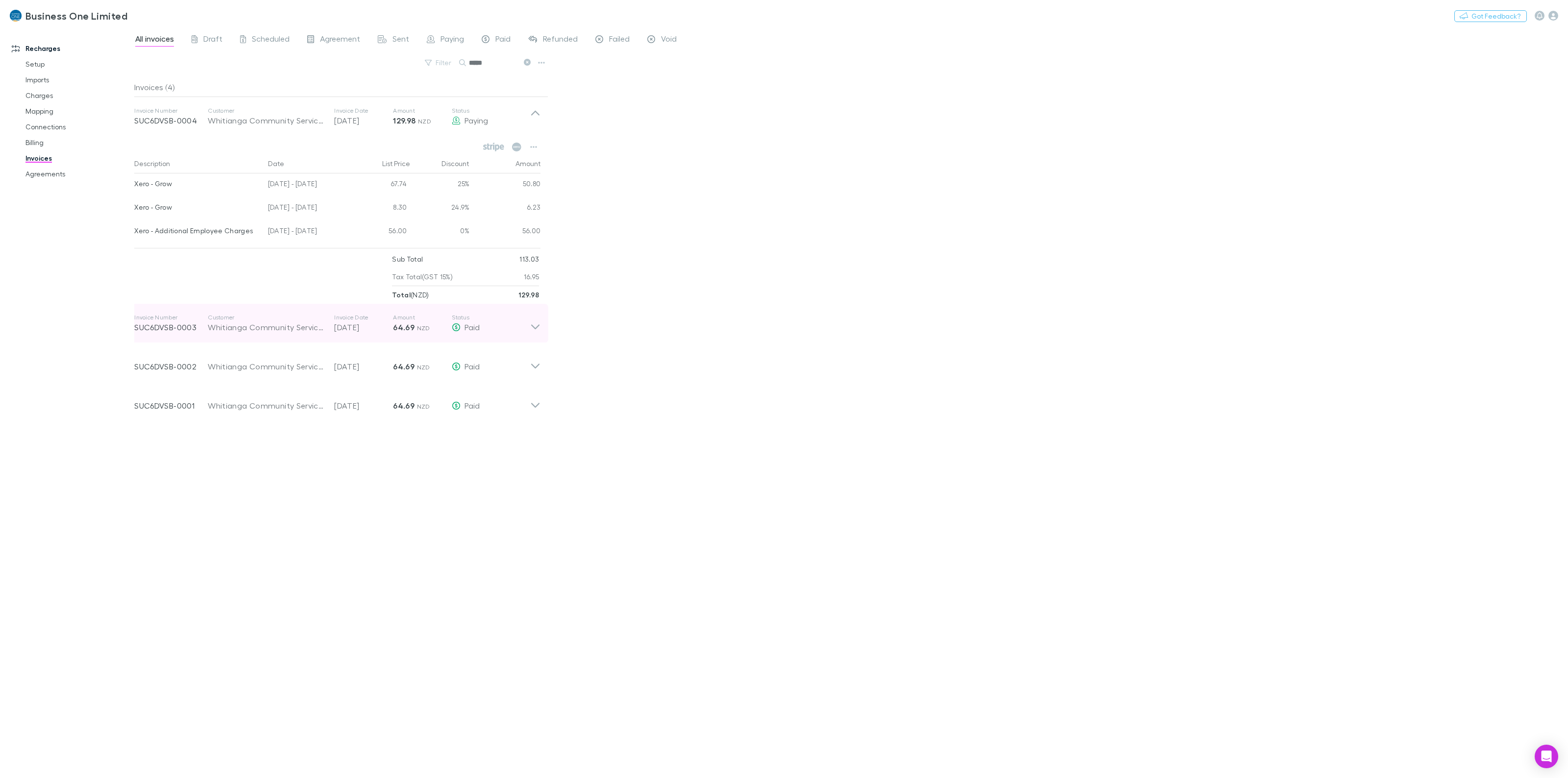
click at [537, 320] on icon at bounding box center [536, 323] width 10 height 20
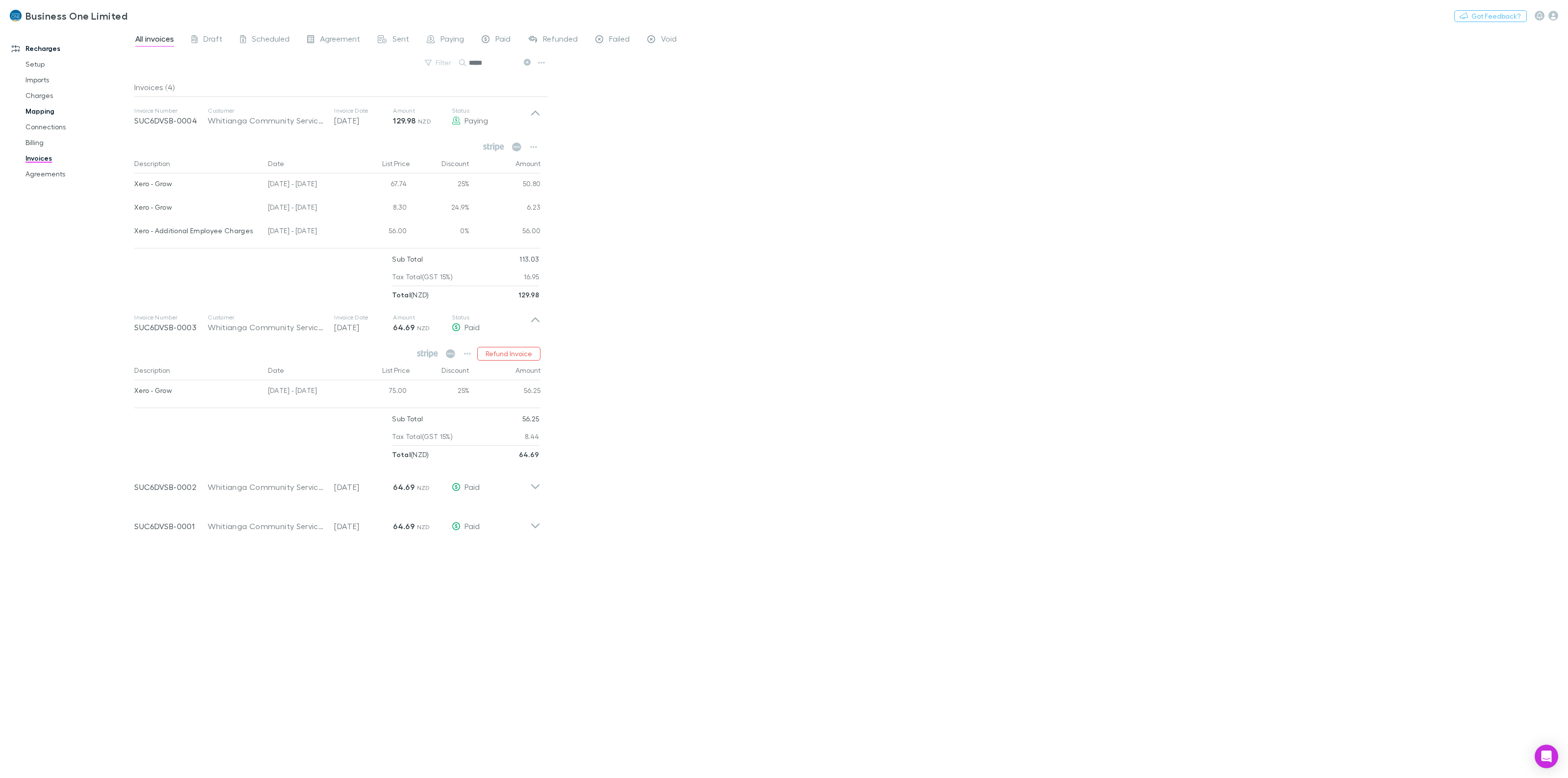
click at [42, 106] on link "Mapping" at bounding box center [78, 111] width 126 height 16
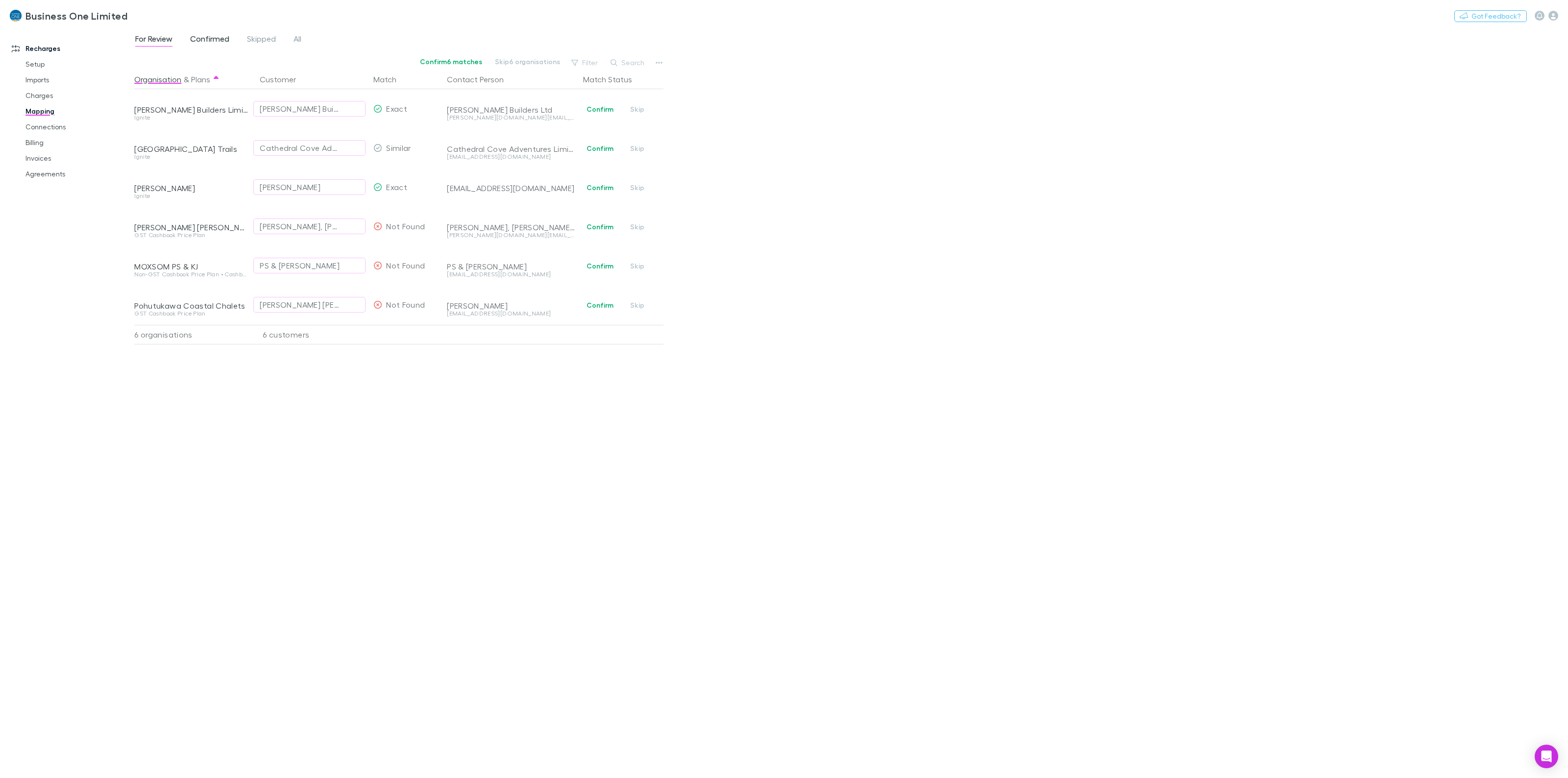
click at [196, 35] on span "Confirmed" at bounding box center [210, 40] width 39 height 13
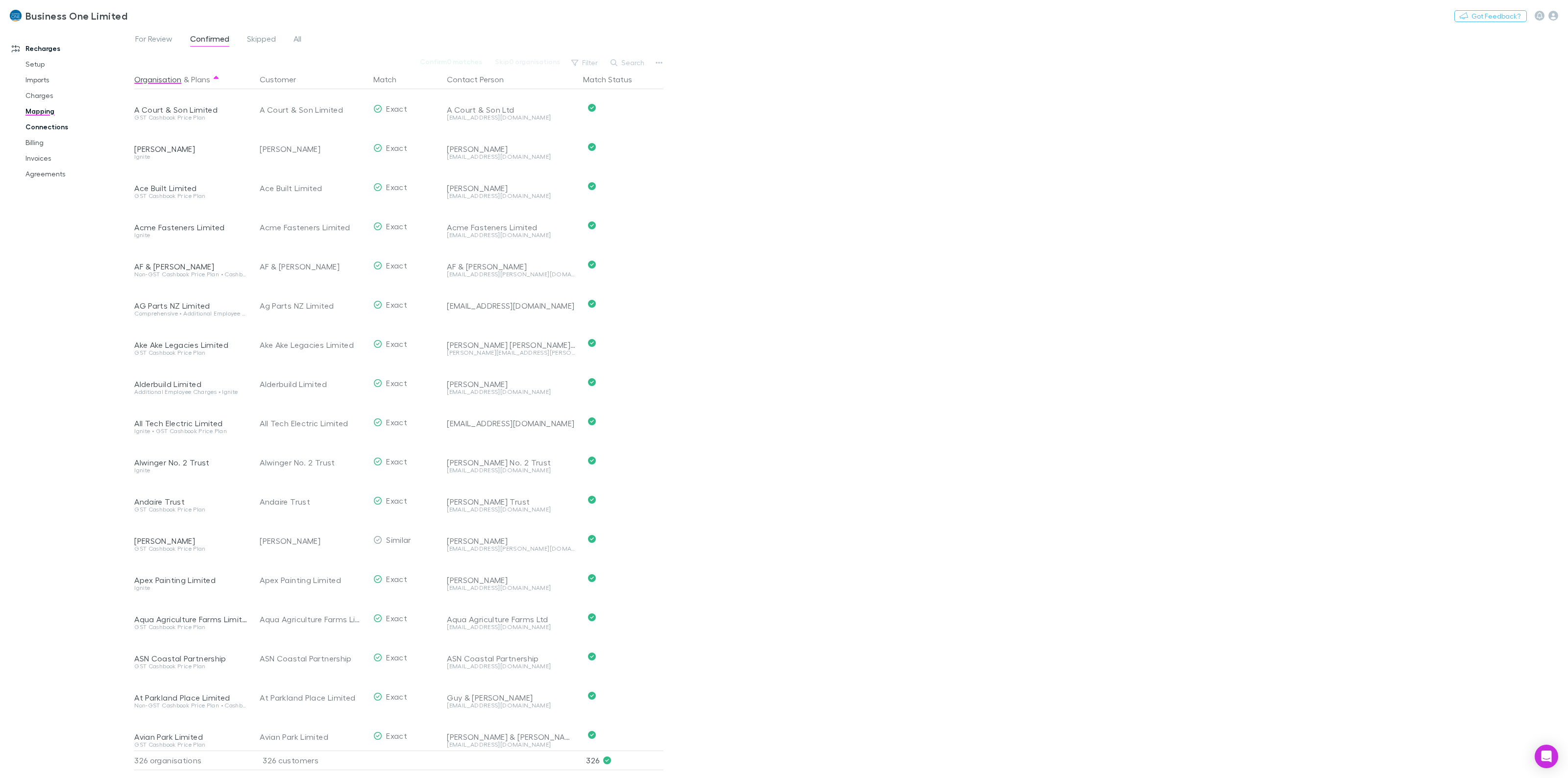
click at [59, 125] on link "Connections" at bounding box center [78, 126] width 126 height 16
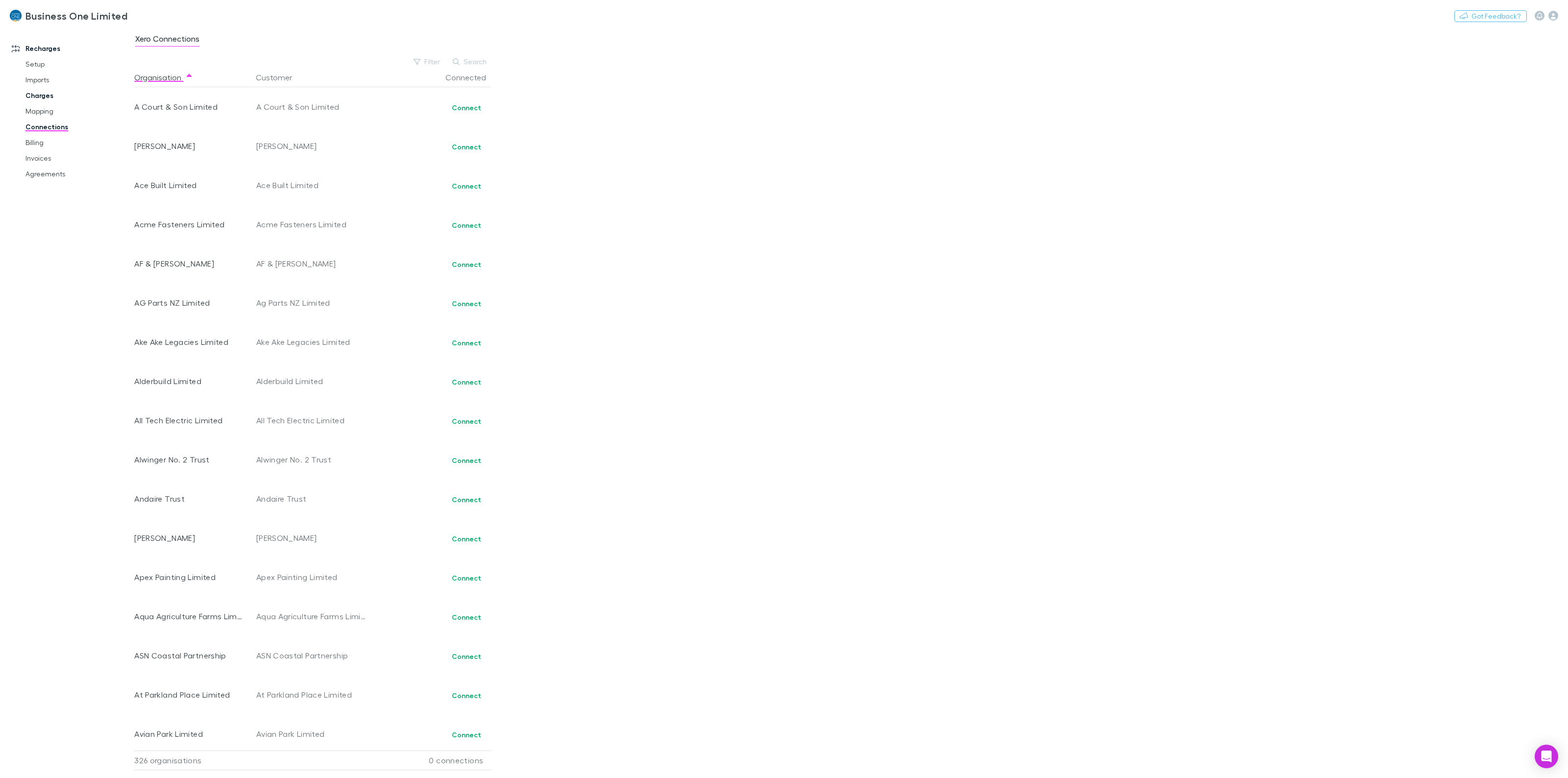
click at [49, 96] on link "Charges" at bounding box center [78, 95] width 126 height 16
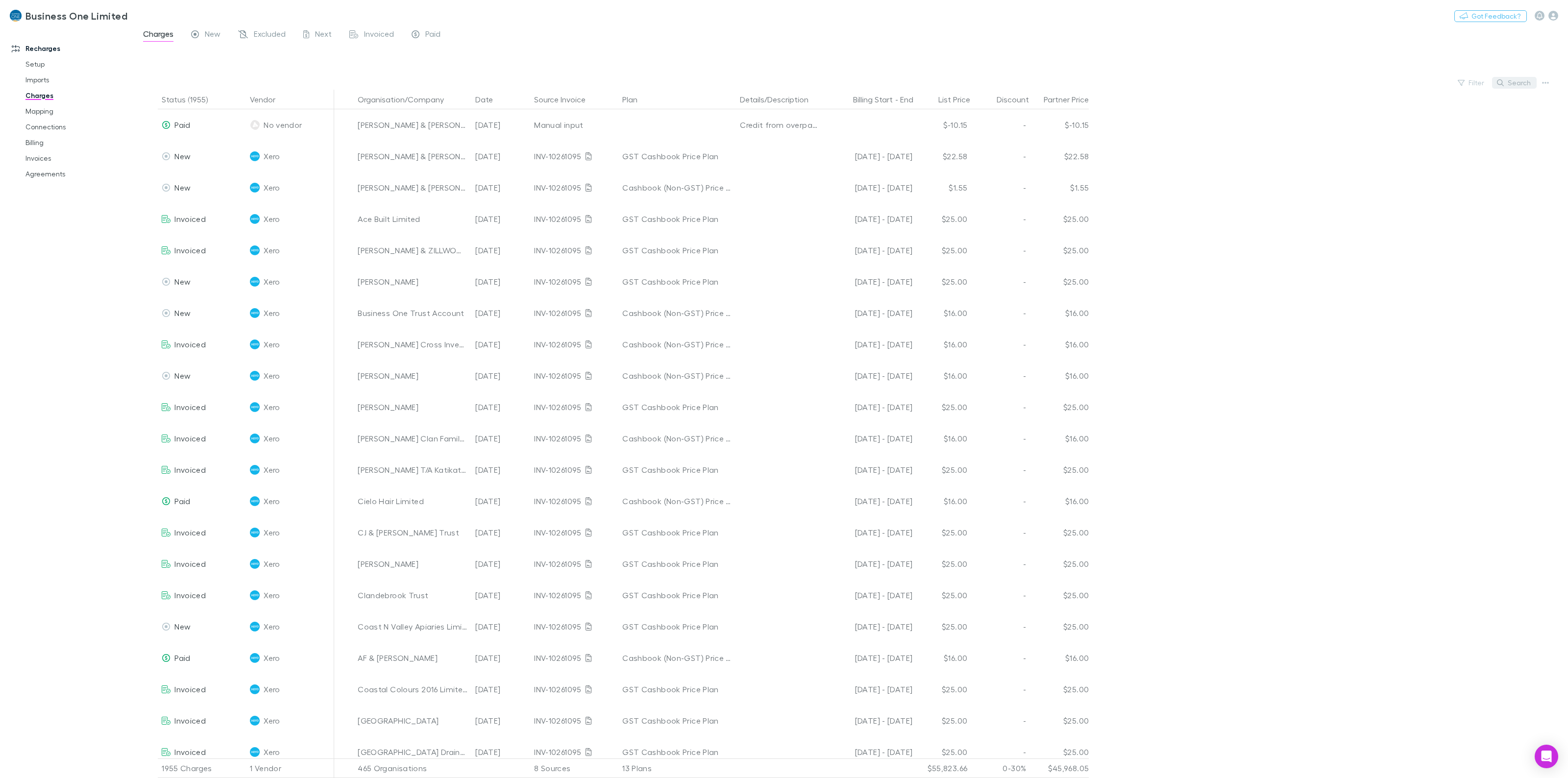
click at [1535, 84] on button "Search" at bounding box center [1514, 83] width 45 height 12
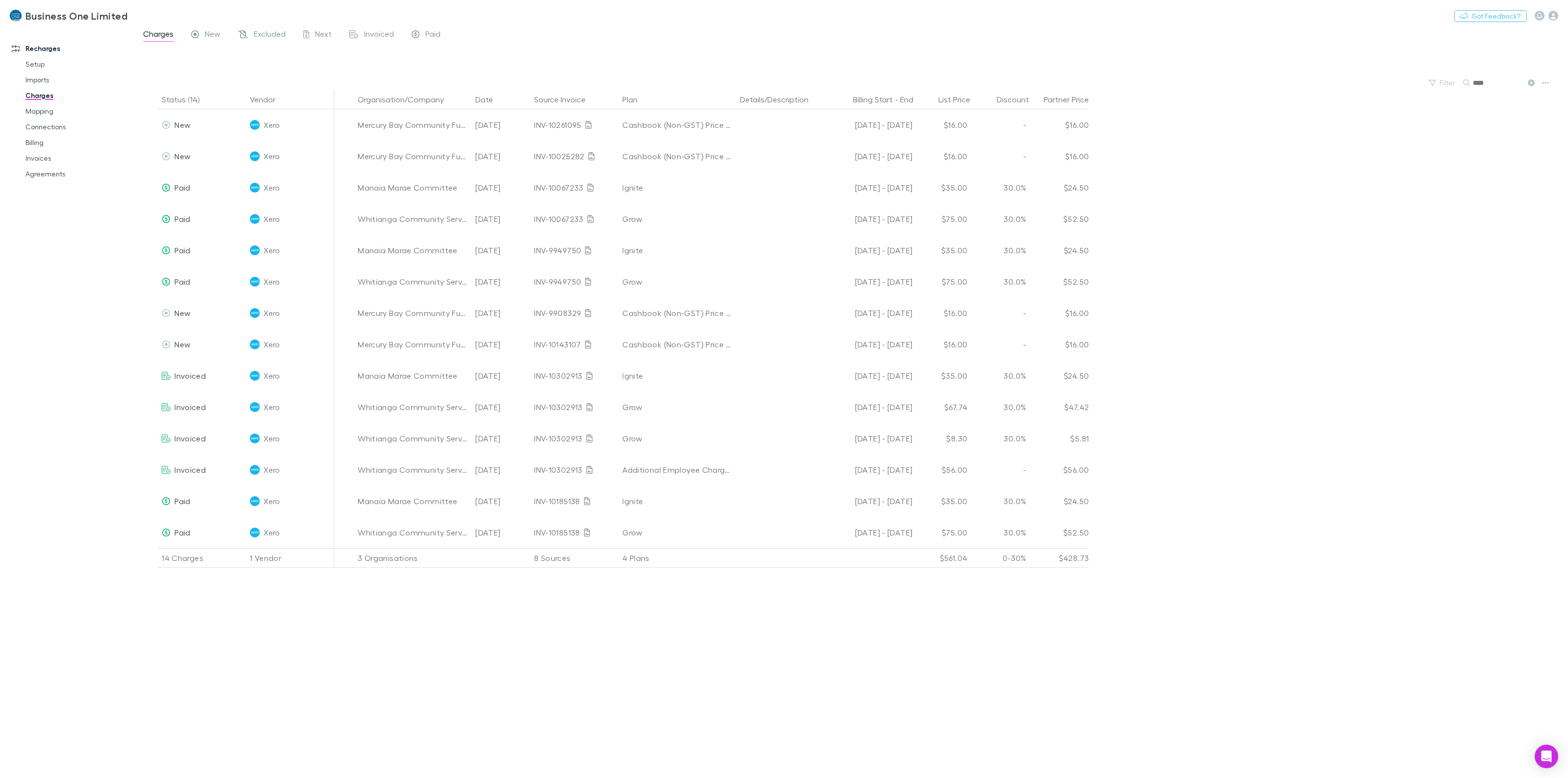
type input "****"
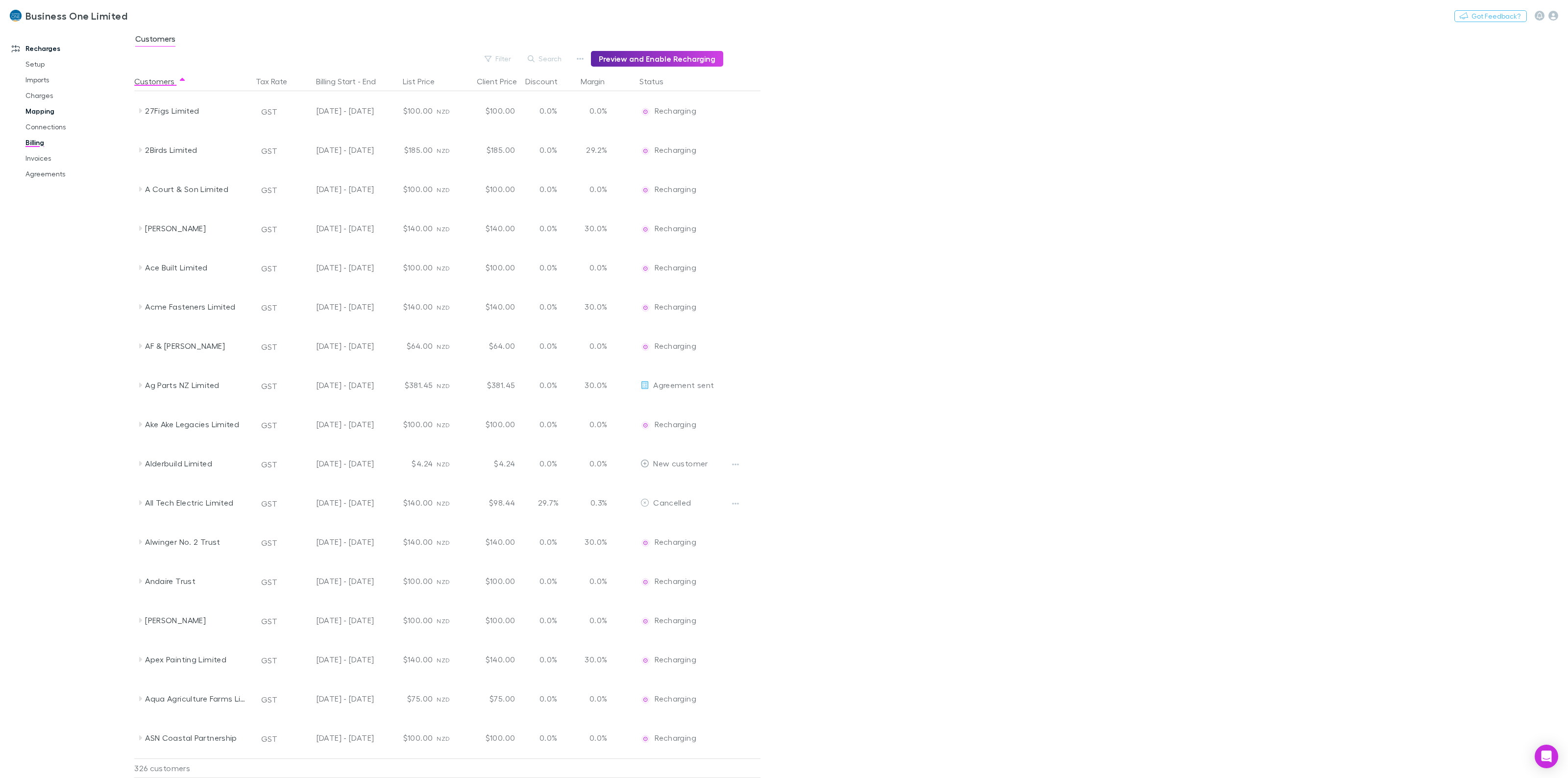
click at [38, 112] on link "Mapping" at bounding box center [78, 111] width 126 height 16
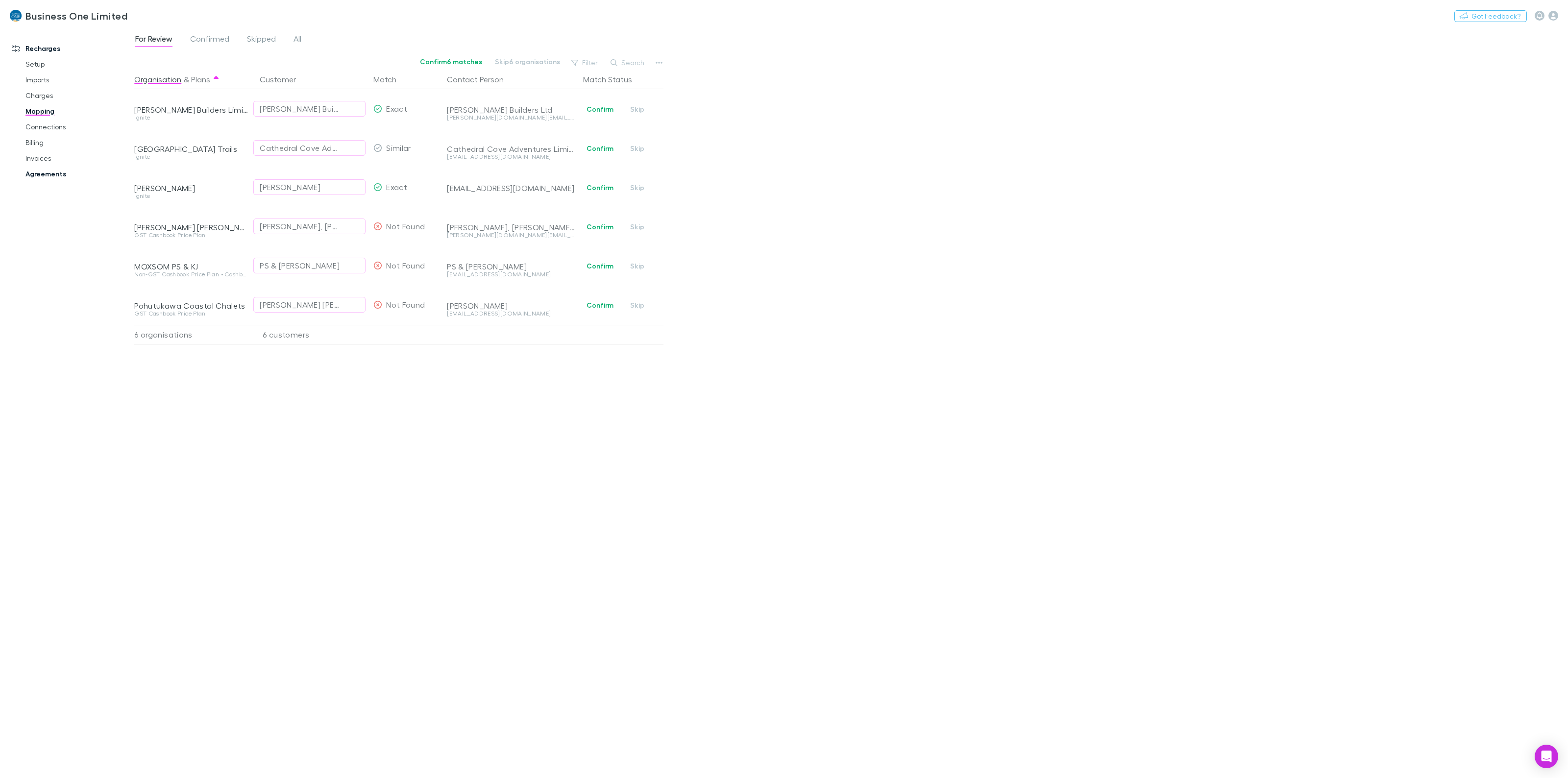
click at [25, 173] on link "Agreements" at bounding box center [78, 174] width 126 height 16
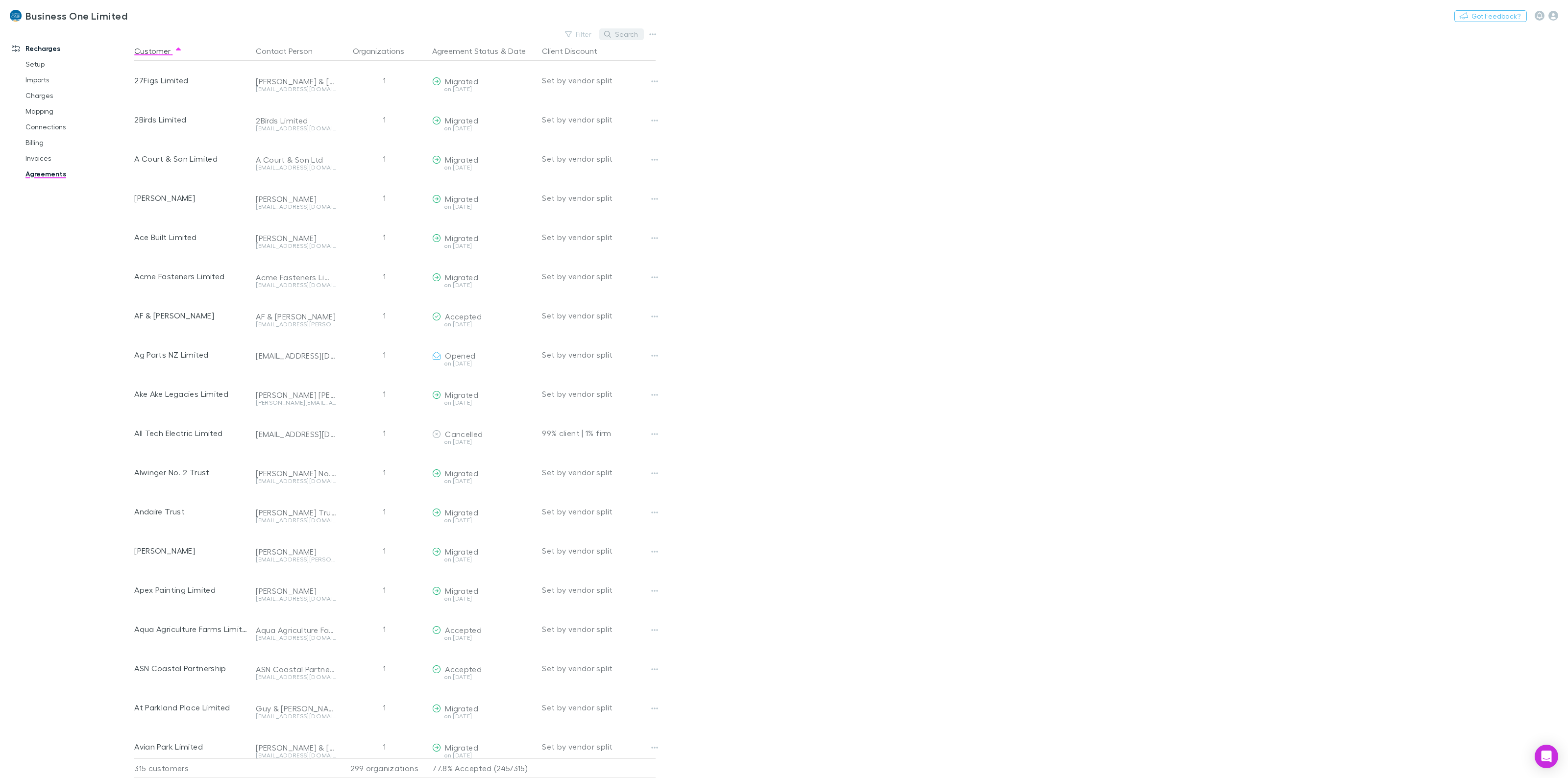
click at [627, 32] on button "Search" at bounding box center [622, 34] width 45 height 12
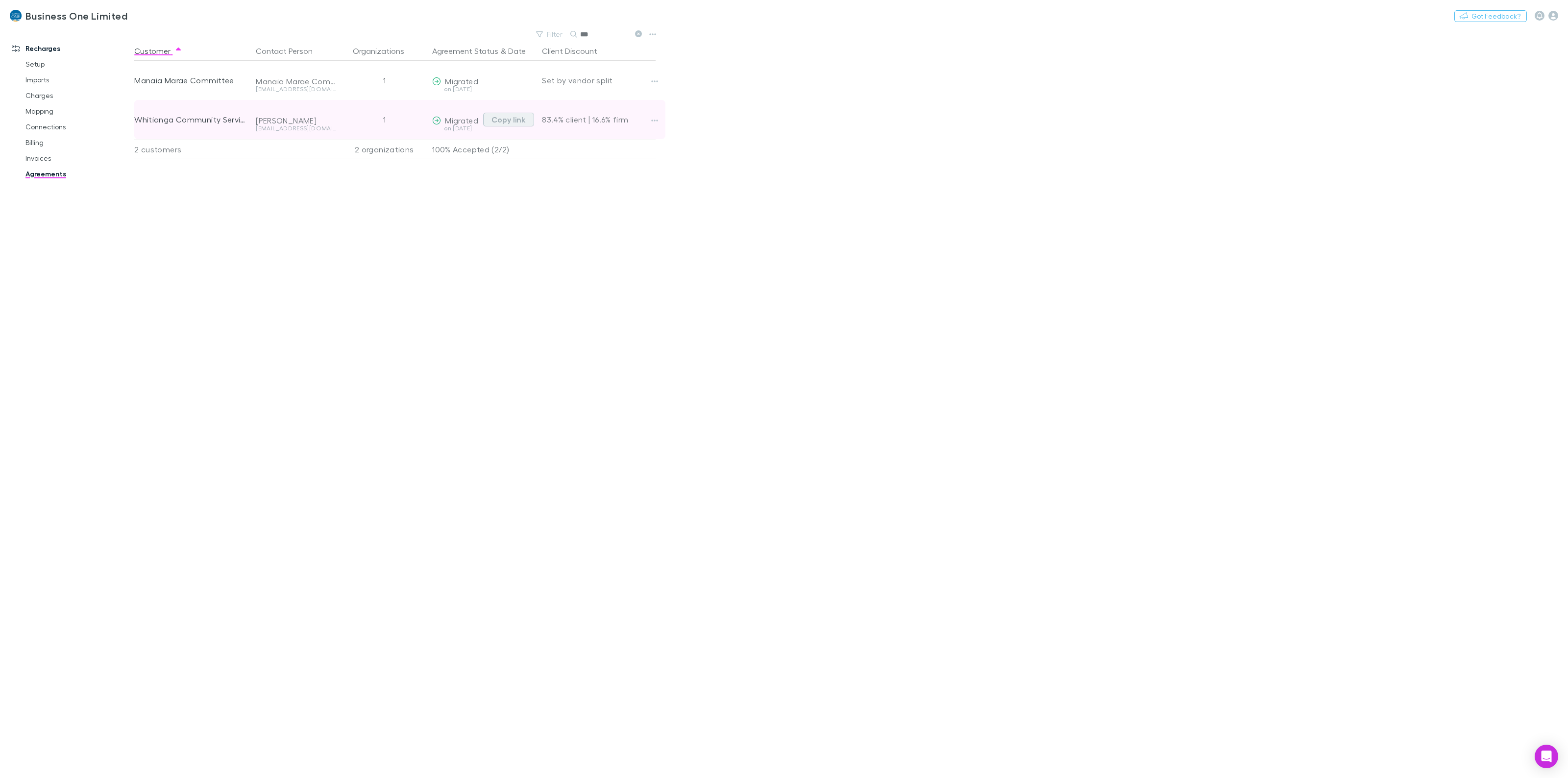
type input "***"
click at [496, 118] on button "Copy link" at bounding box center [508, 119] width 51 height 14
click at [750, 198] on main "Filter Search *** Customer Contact Person Organizations Agreement Status & Date…" at bounding box center [851, 402] width 1434 height 750
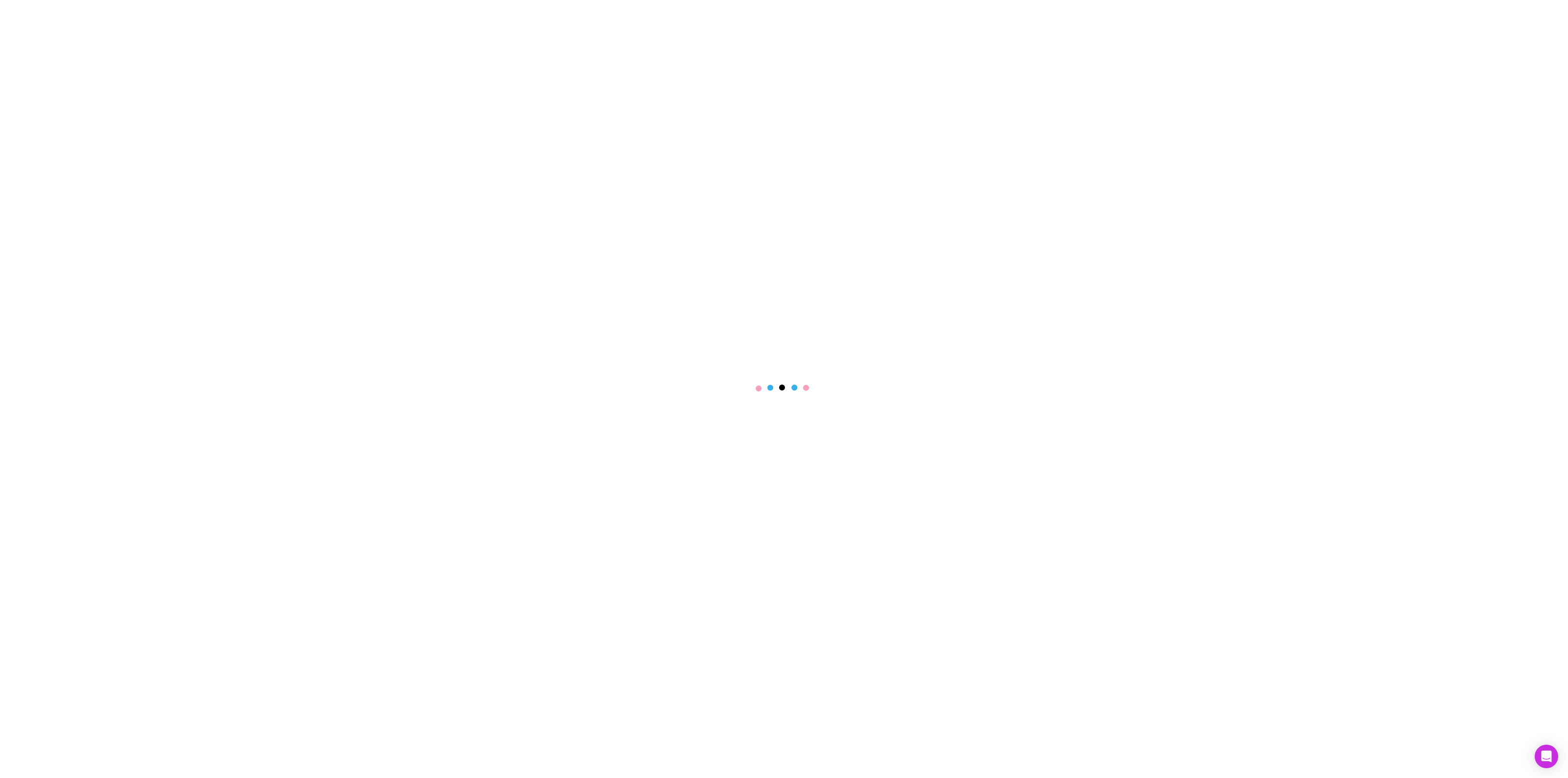
click at [1438, 180] on main at bounding box center [784, 389] width 1568 height 778
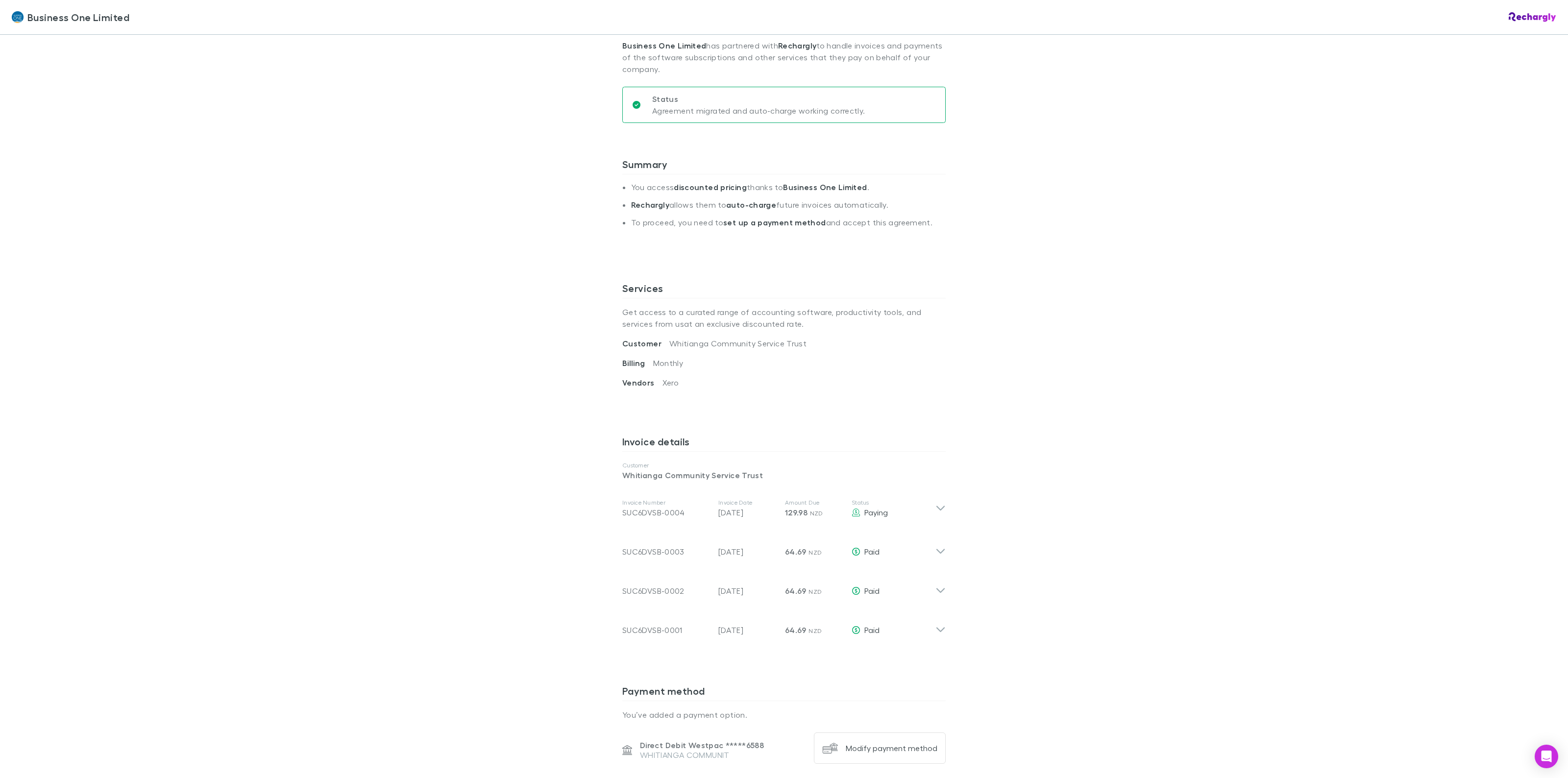
scroll to position [367, 0]
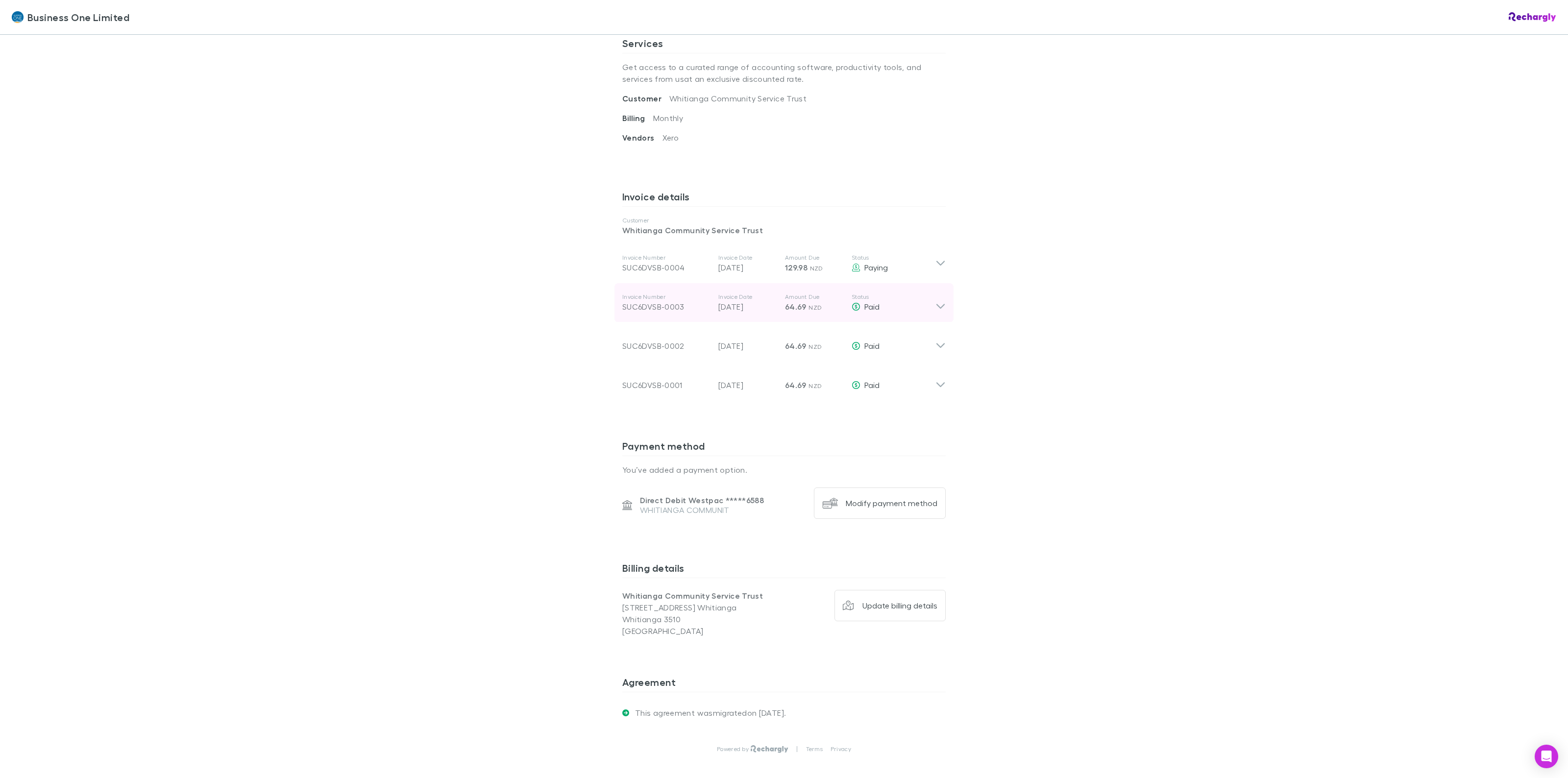
click at [936, 303] on icon at bounding box center [941, 302] width 10 height 20
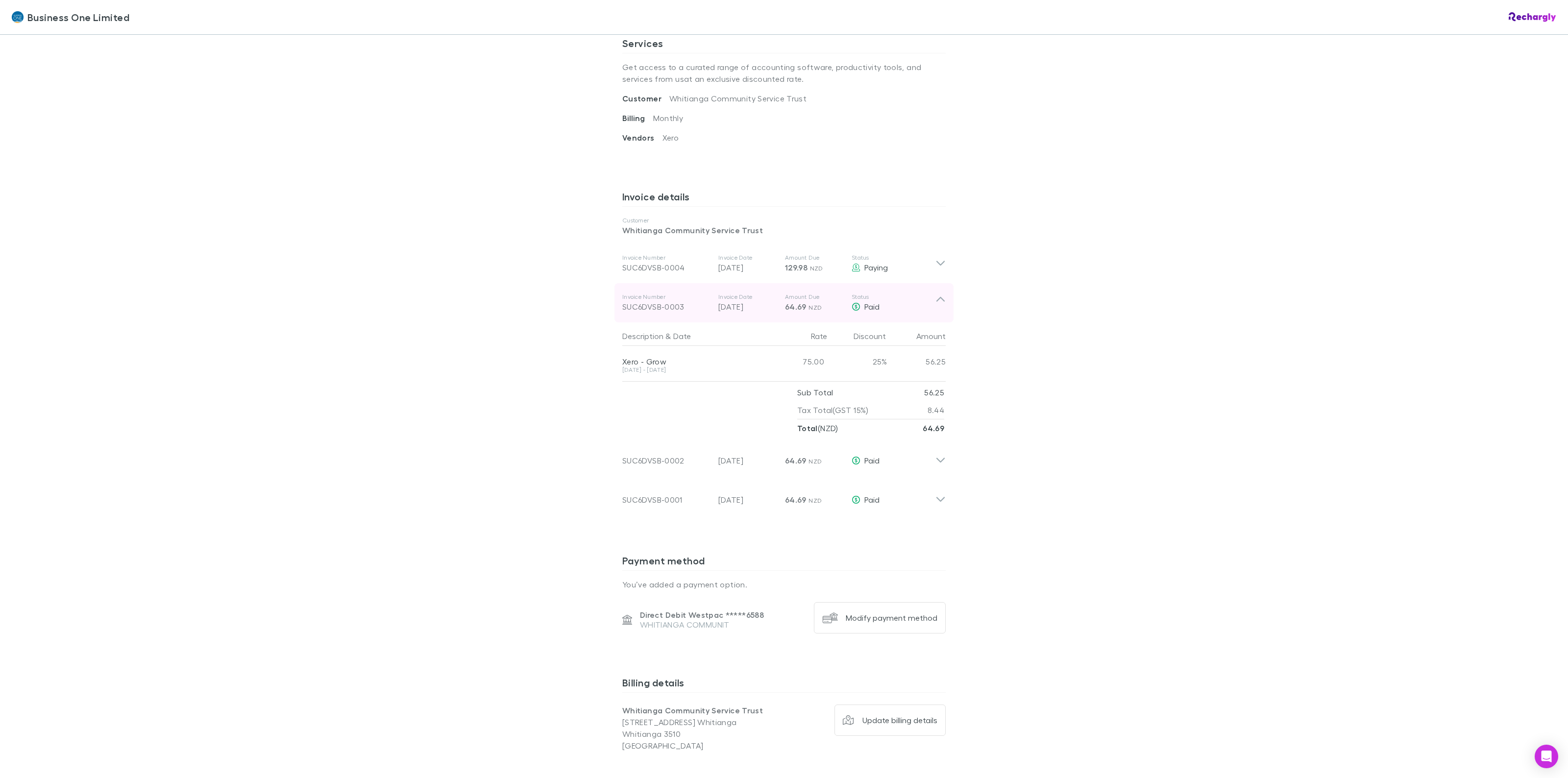
click at [945, 308] on div "Invoice Number SUC6DVSB-0003 Invoice Date [DATE] Amount Due 64.69 NZD Status Pa…" at bounding box center [784, 303] width 339 height 39
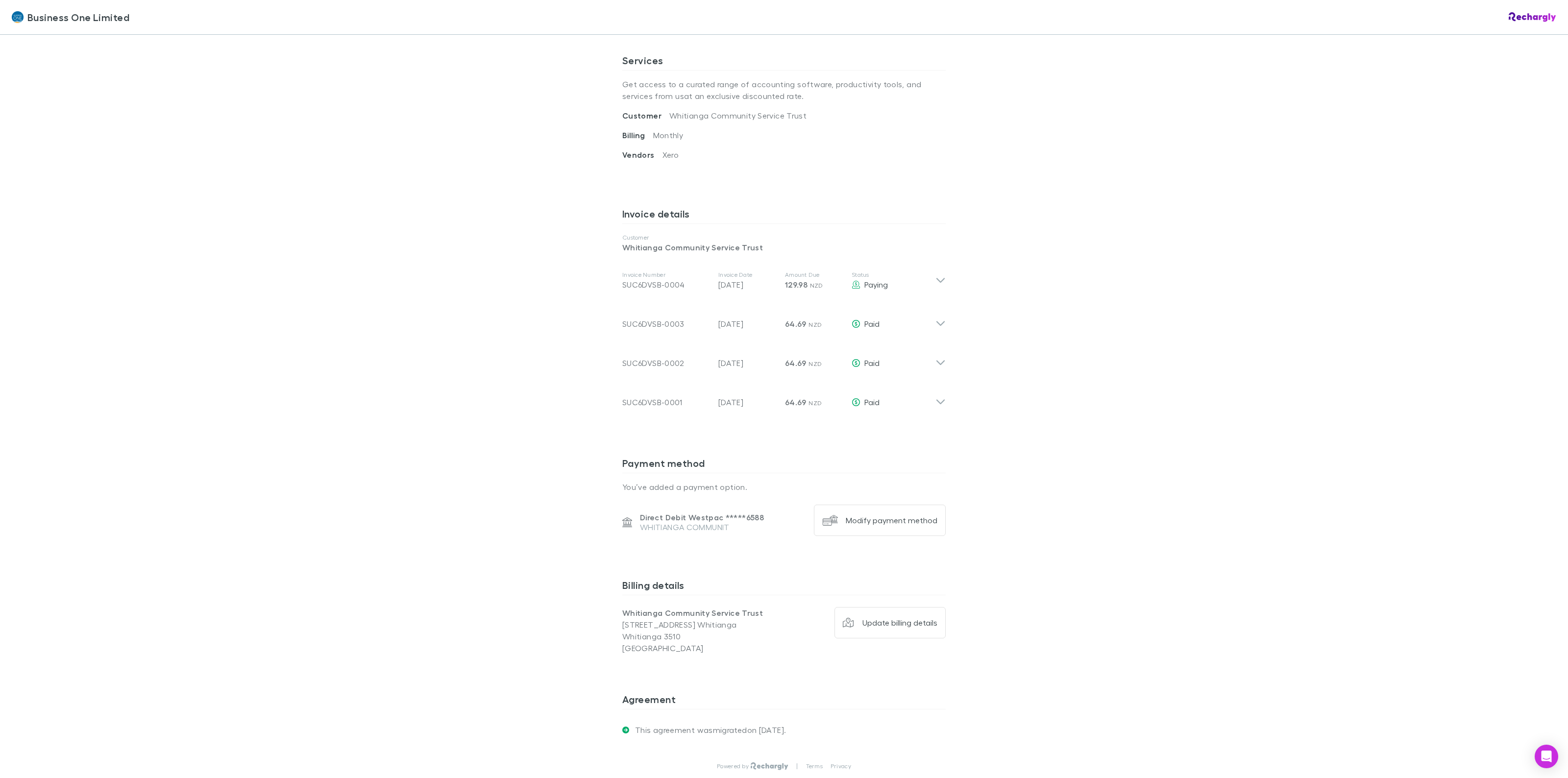
scroll to position [238, 0]
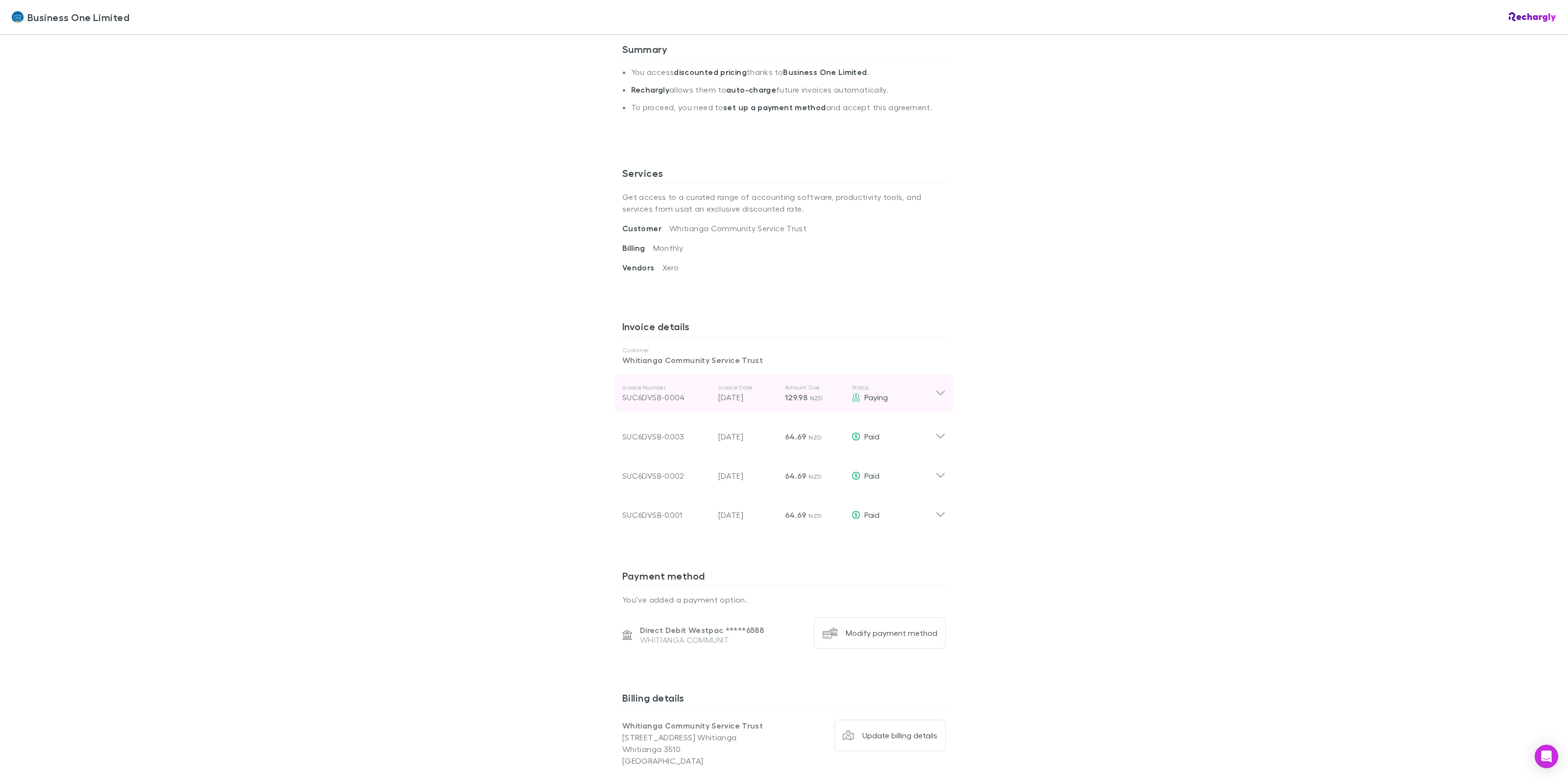
click at [941, 387] on div "Invoice Number SUC6DVSB-0004 Invoice Date [DATE] Amount Due 129.98 NZD Status P…" at bounding box center [784, 393] width 339 height 39
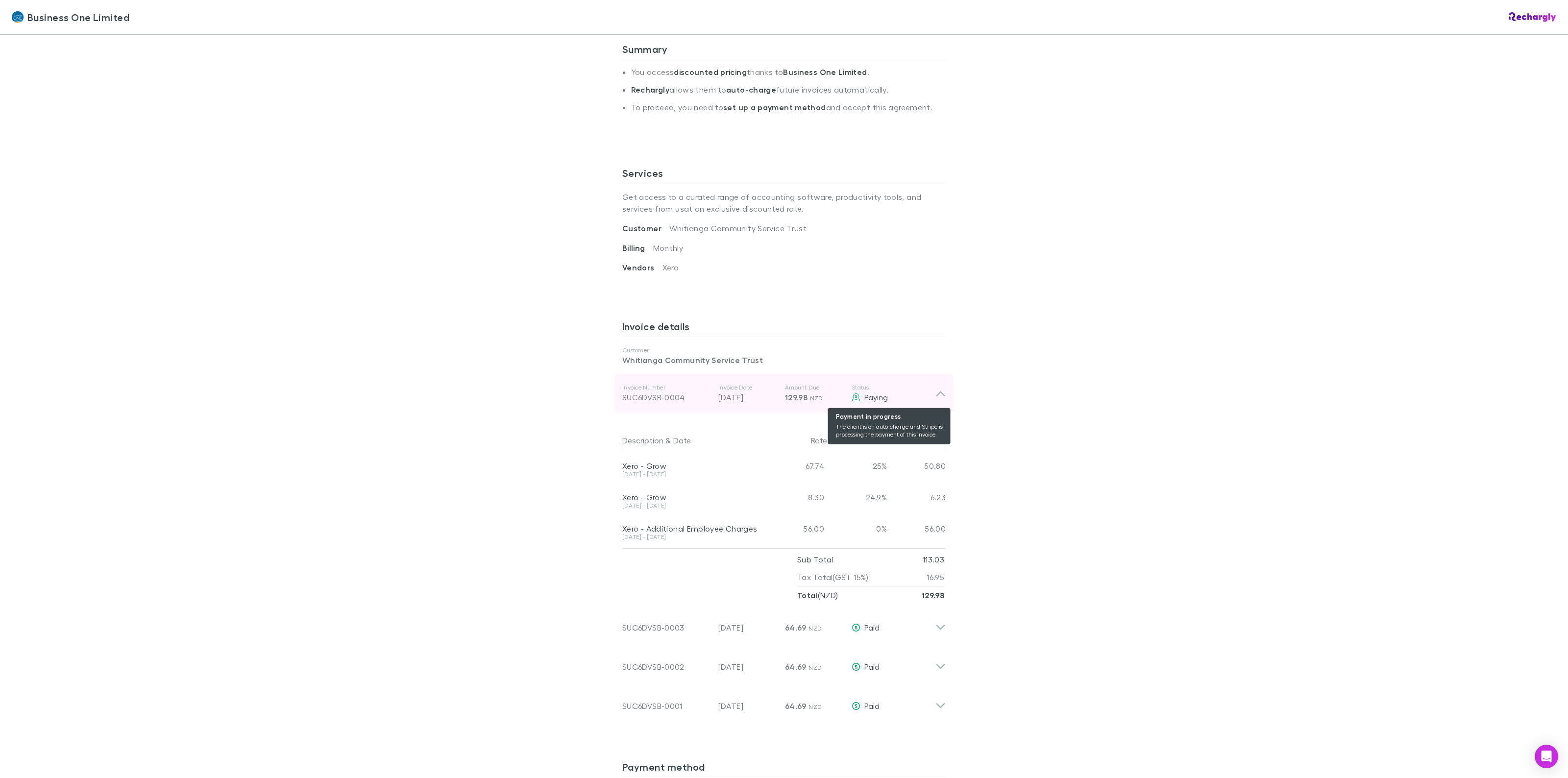
click at [856, 403] on div "Paying" at bounding box center [893, 397] width 84 height 12
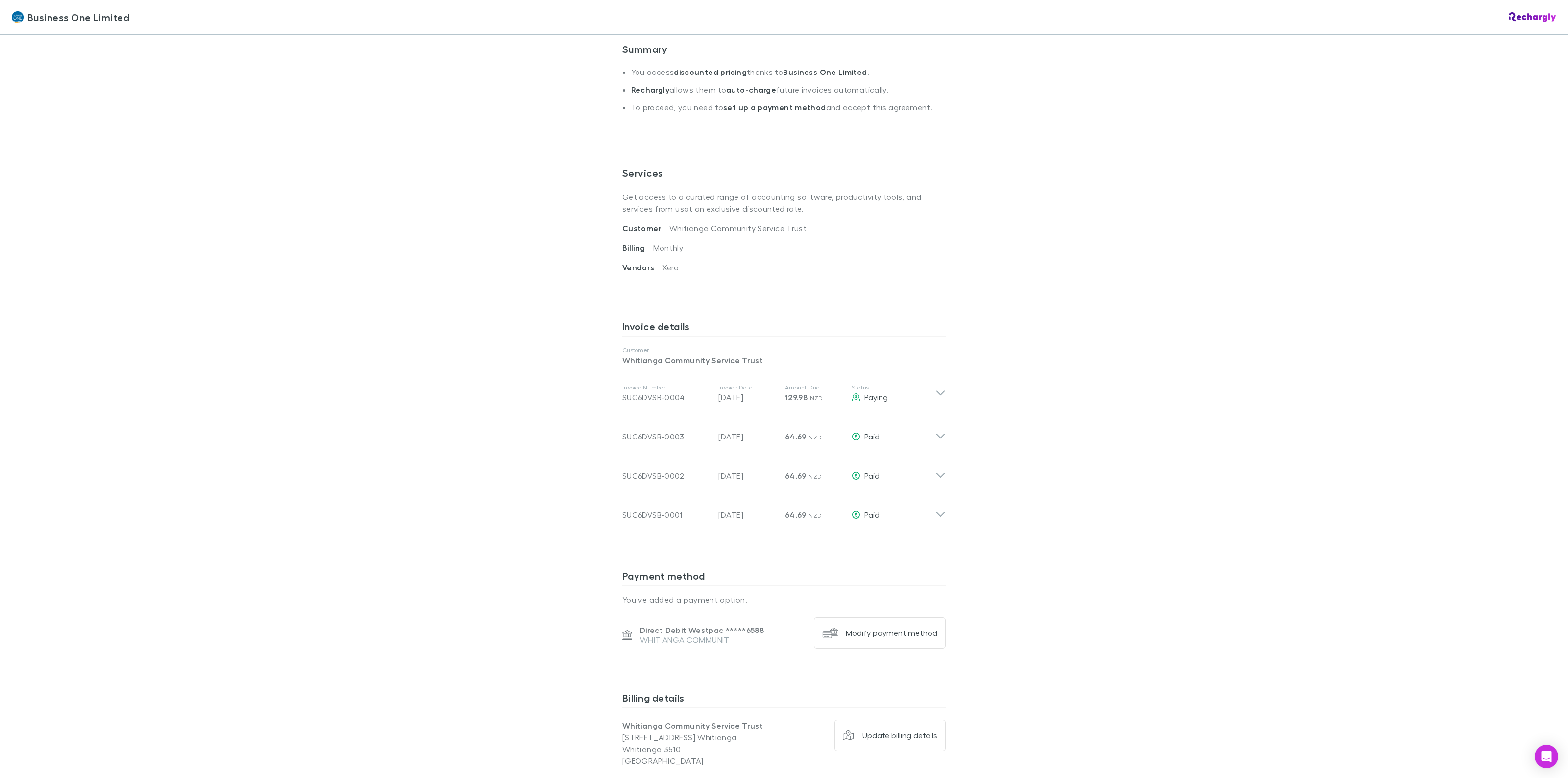
click at [1127, 399] on div "Business One Limited Business One Limited Software subscriptions agreement Busi…" at bounding box center [784, 389] width 1568 height 778
click at [936, 398] on icon at bounding box center [941, 393] width 10 height 12
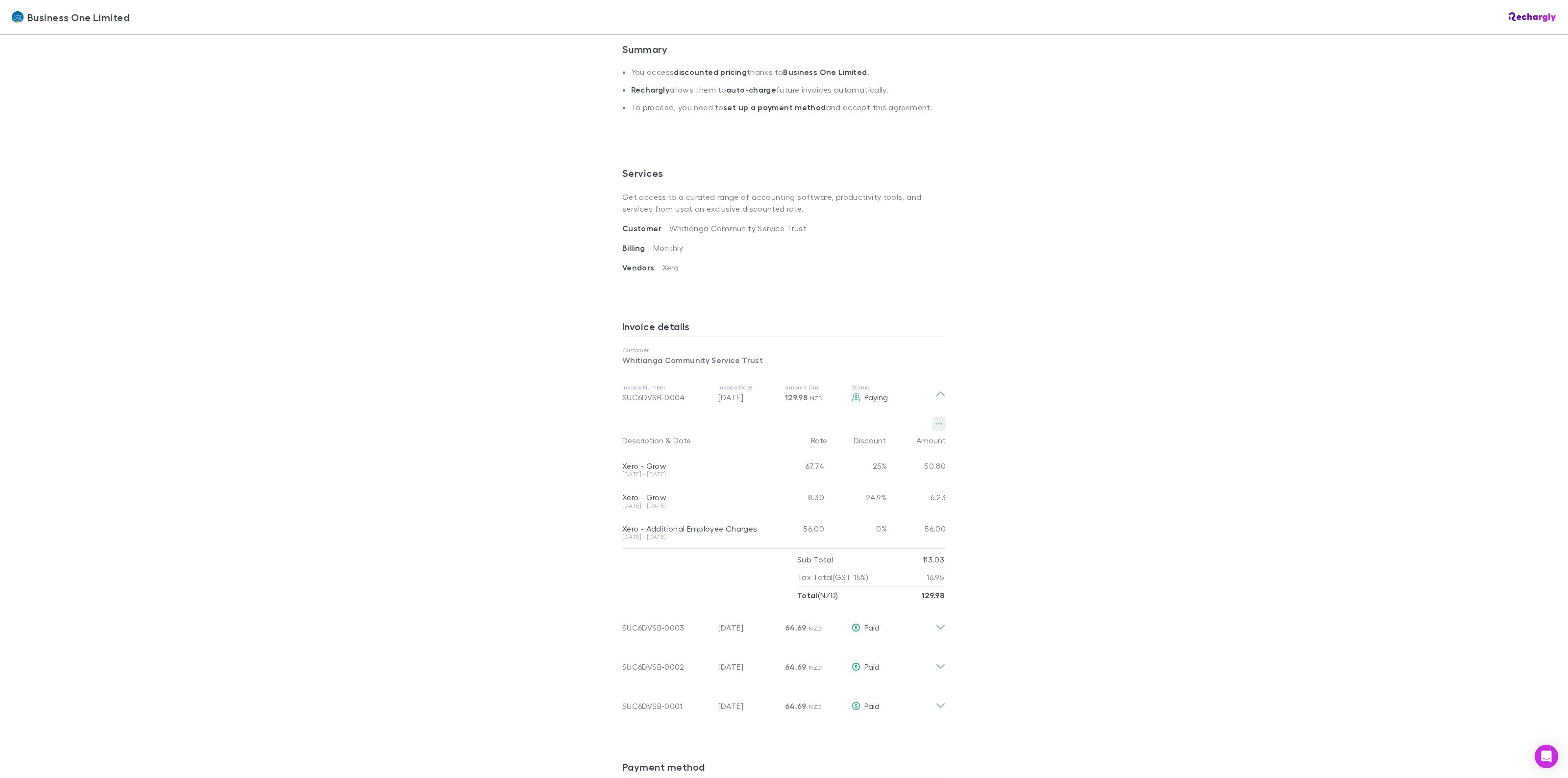
click at [936, 423] on icon "button" at bounding box center [939, 423] width 7 height 8
click at [1064, 419] on div at bounding box center [784, 389] width 1568 height 778
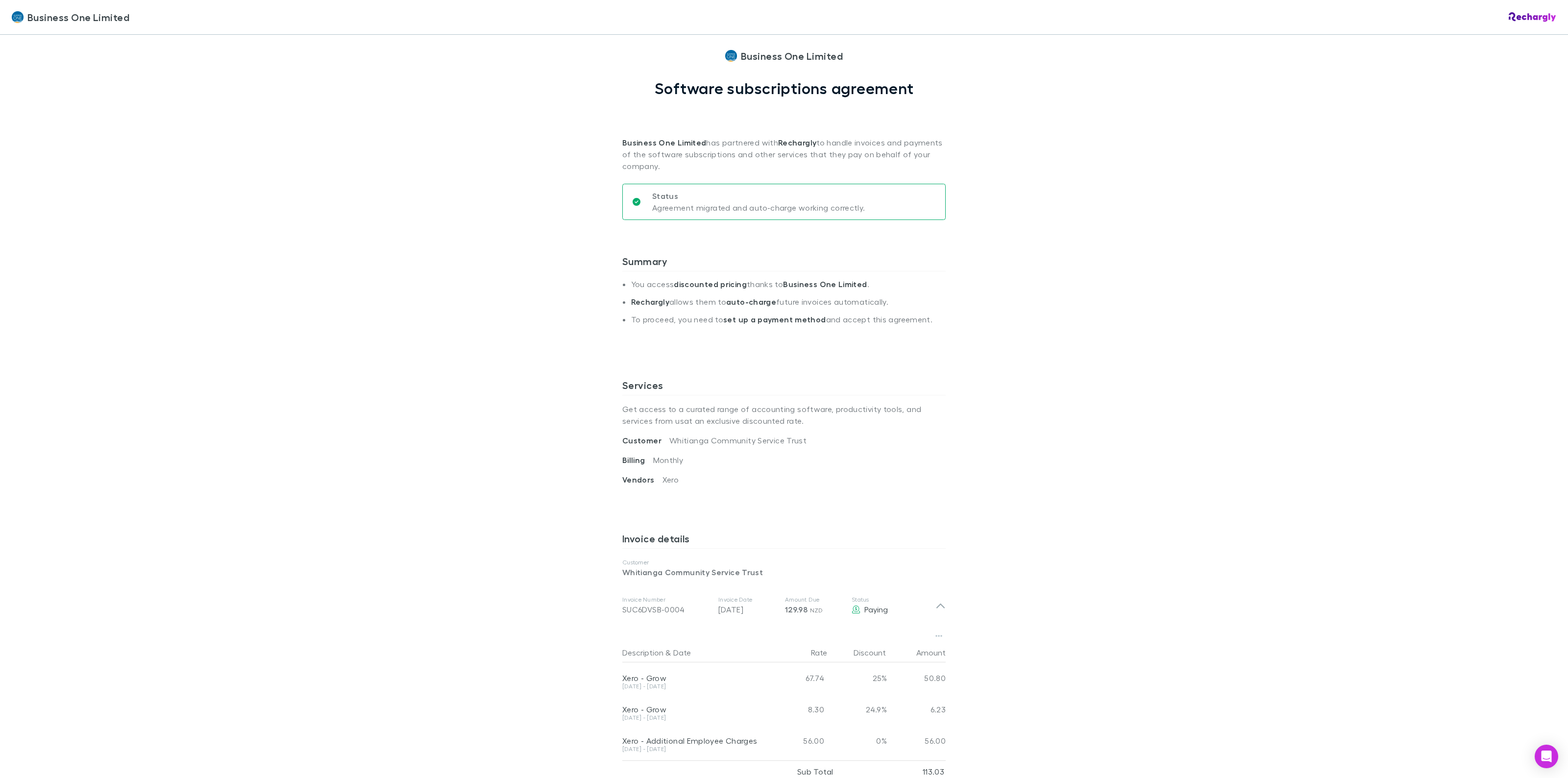
scroll to position [0, 0]
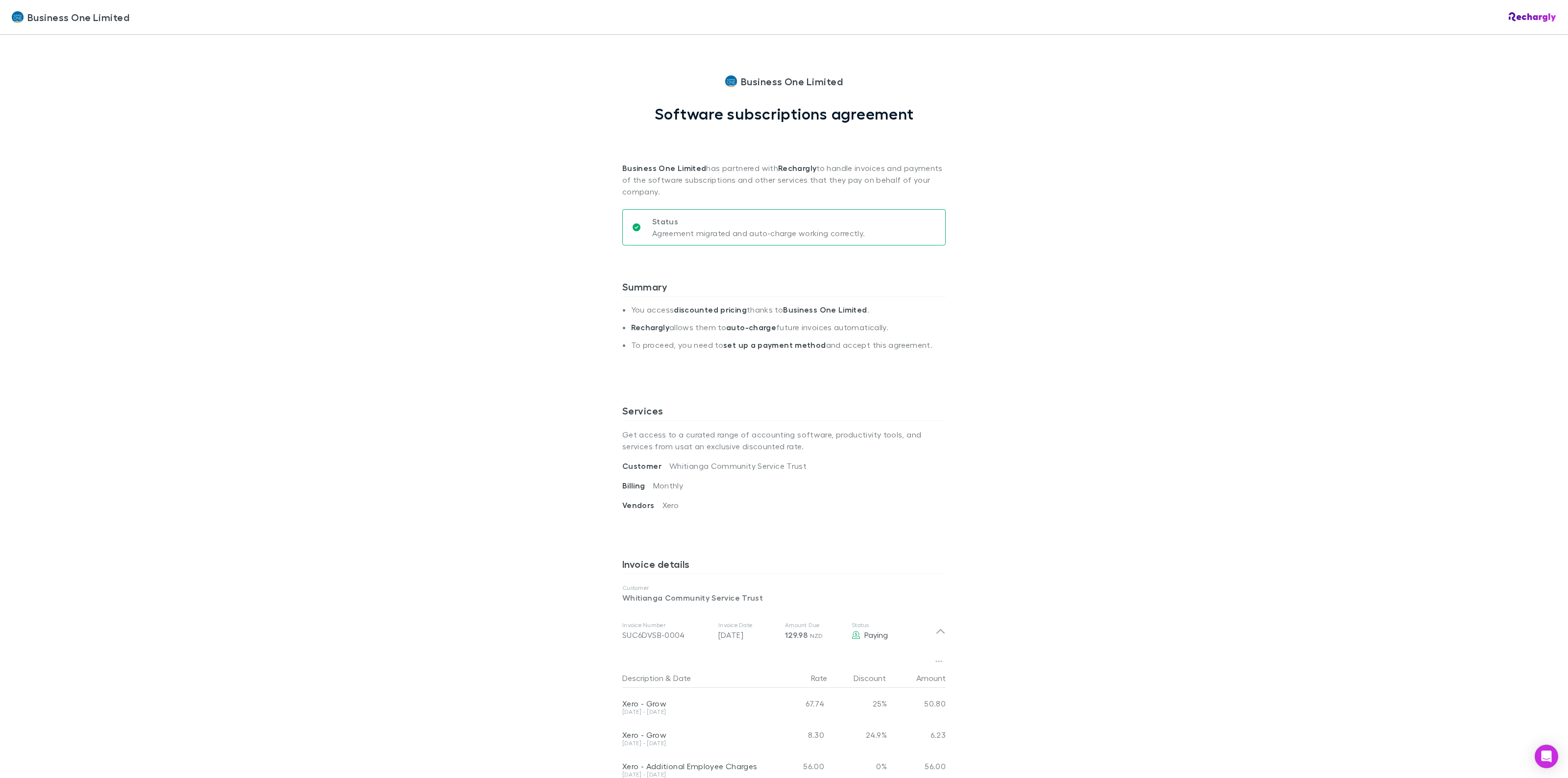
click at [1196, 291] on div "Business One Limited Business One Limited Software subscriptions agreement Busi…" at bounding box center [784, 389] width 1568 height 778
